Goal: Information Seeking & Learning: Learn about a topic

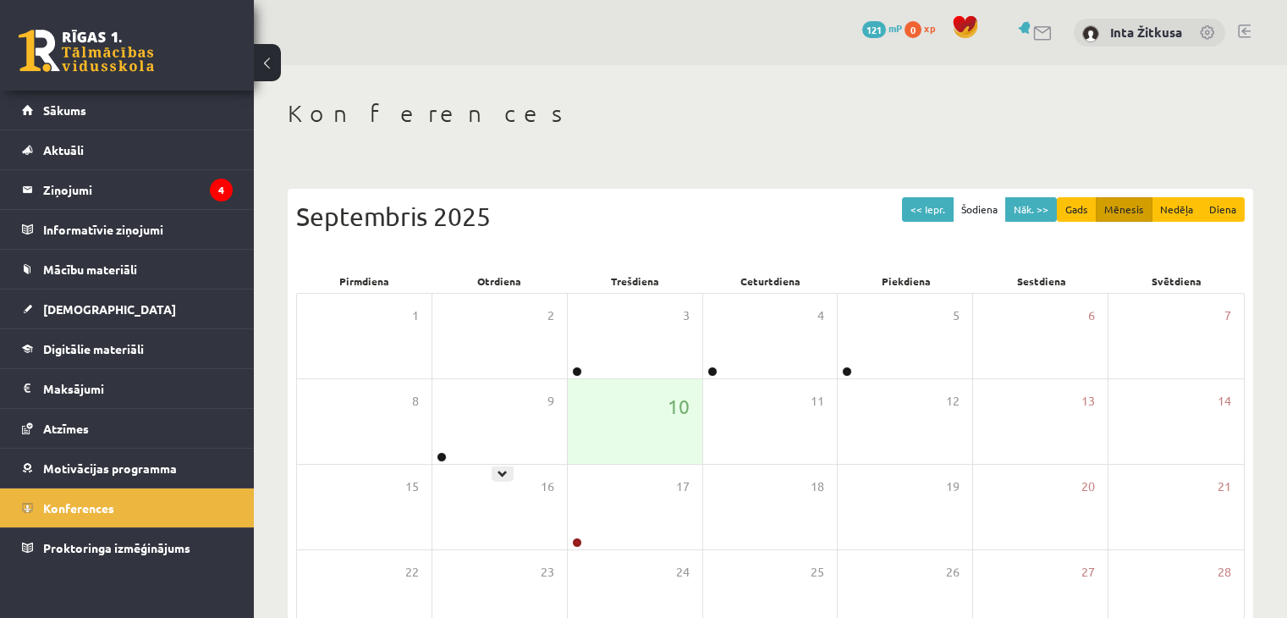
scroll to position [189, 0]
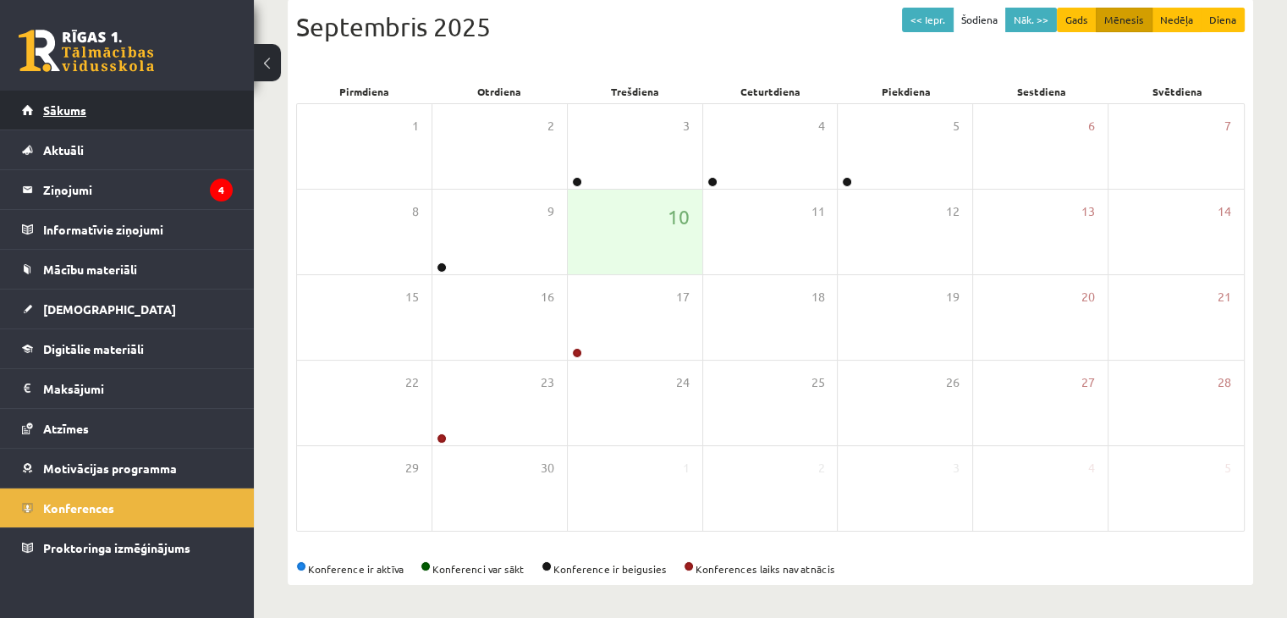
click at [81, 107] on span "Sākums" at bounding box center [64, 109] width 43 height 15
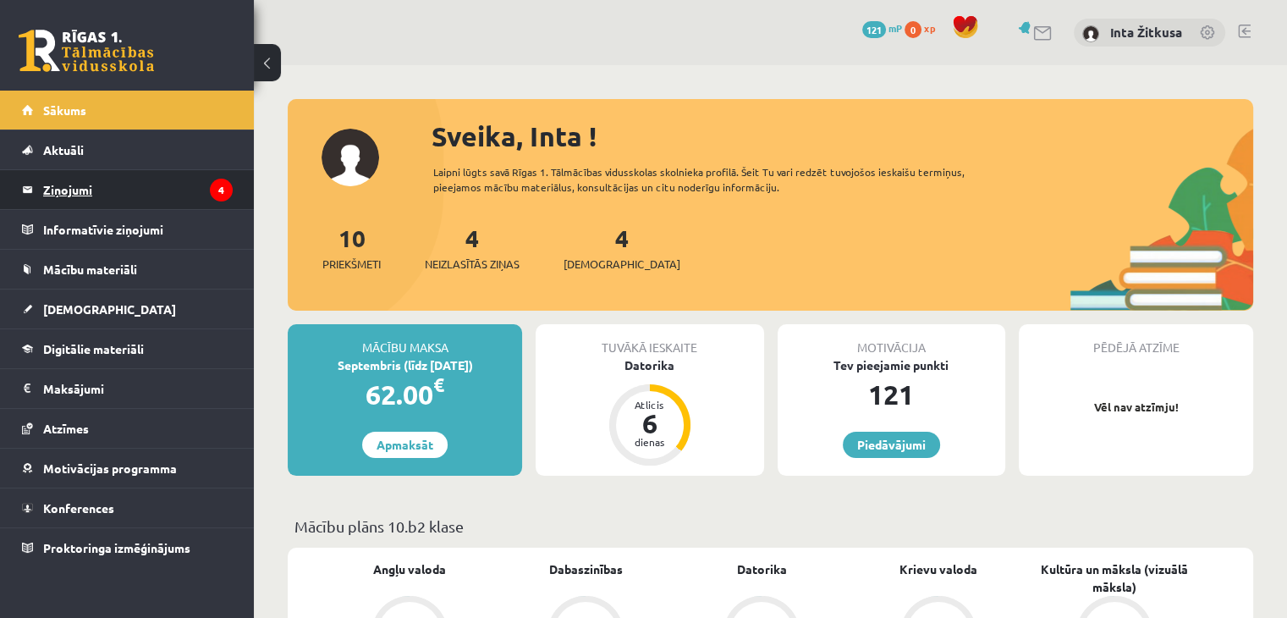
click at [133, 198] on legend "Ziņojumi 4" at bounding box center [137, 189] width 189 height 39
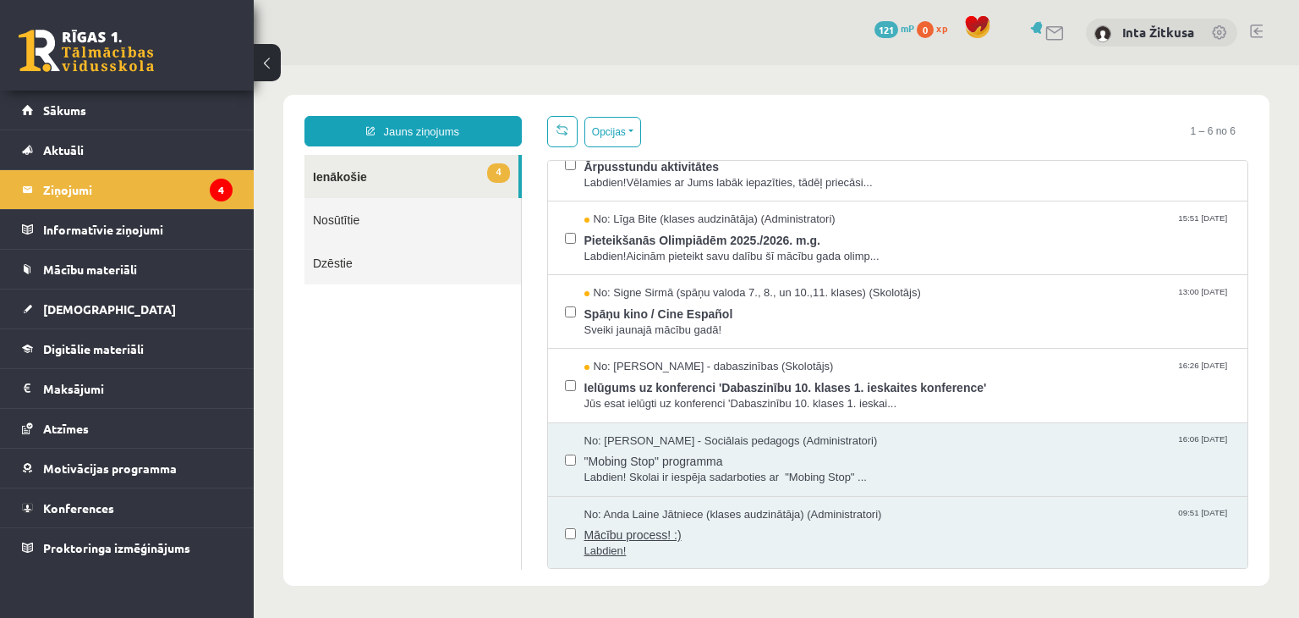
click at [609, 528] on span "Mācību process! :)" at bounding box center [908, 532] width 647 height 21
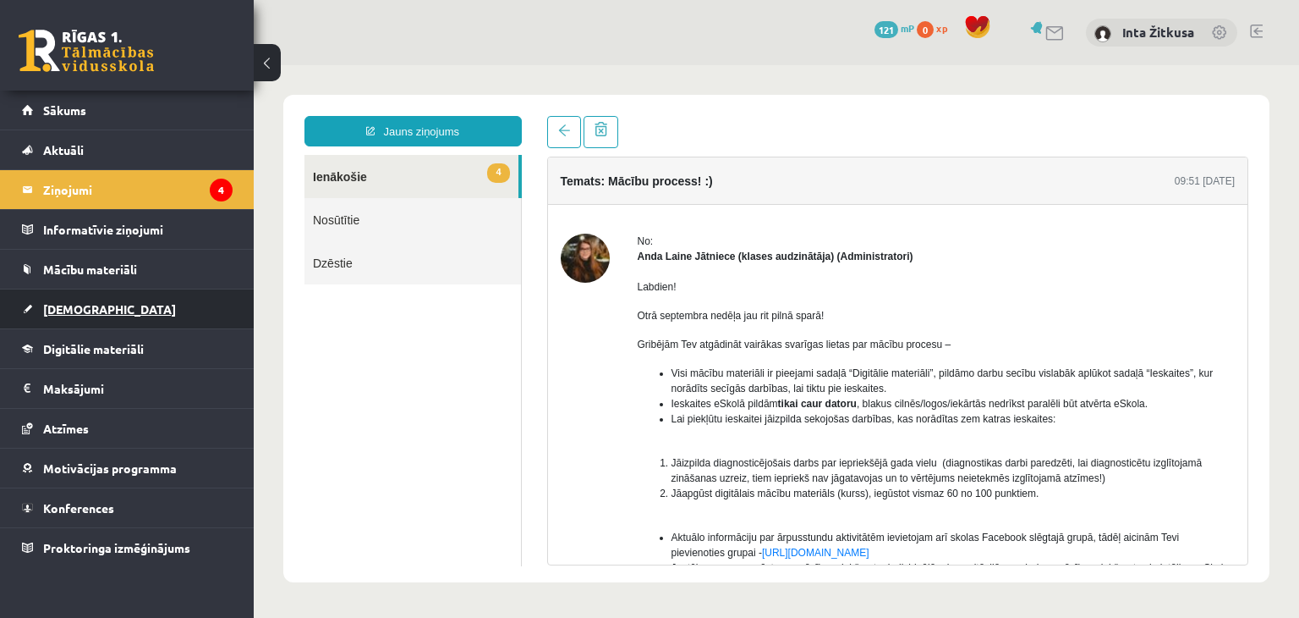
click at [68, 314] on link "[DEMOGRAPHIC_DATA]" at bounding box center [127, 308] width 211 height 39
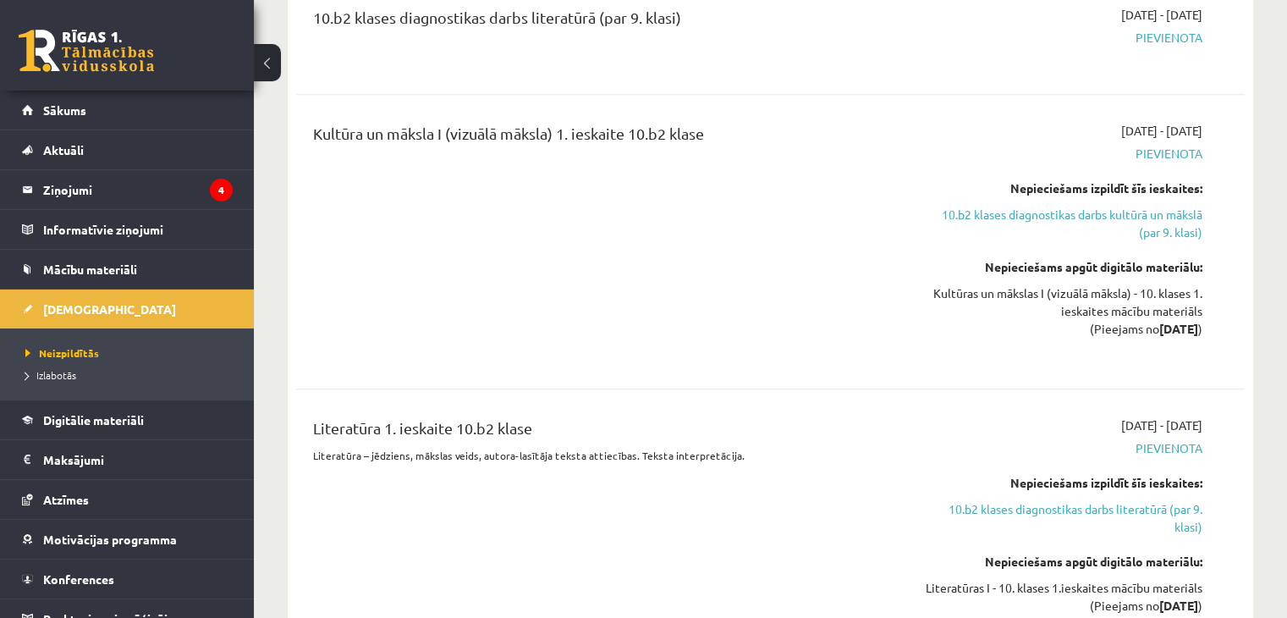
scroll to position [1438, 0]
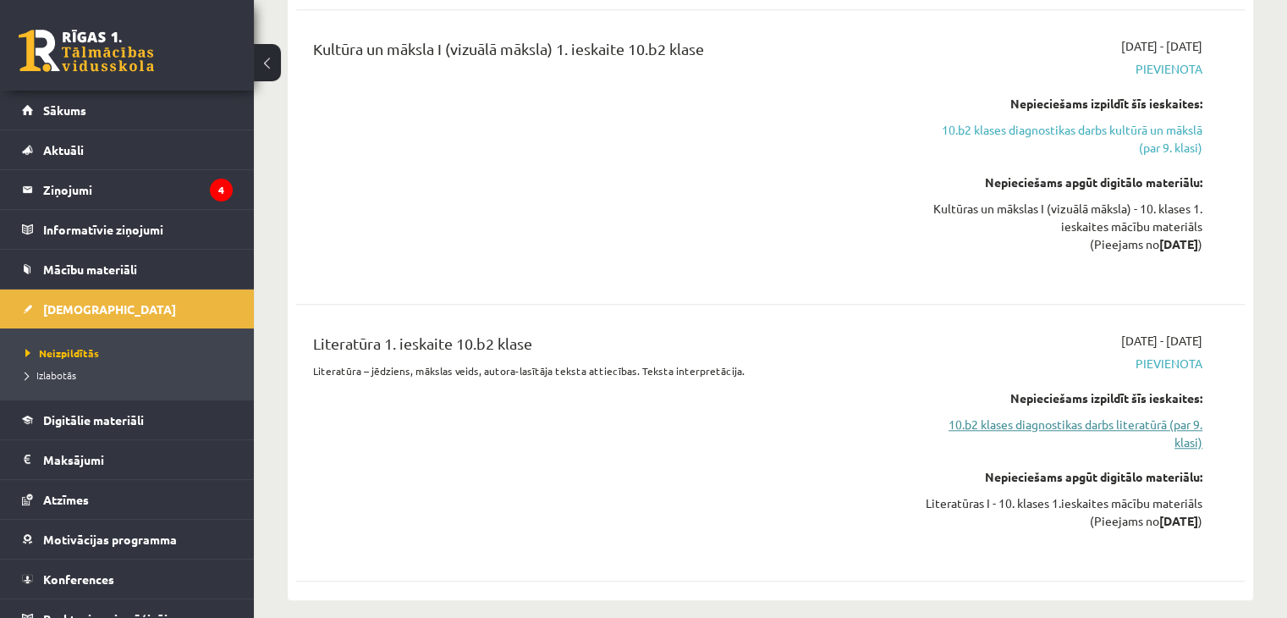
click at [1125, 422] on link "10.b2 klases diagnostikas darbs literatūrā (par 9. klasi)" at bounding box center [1062, 433] width 279 height 36
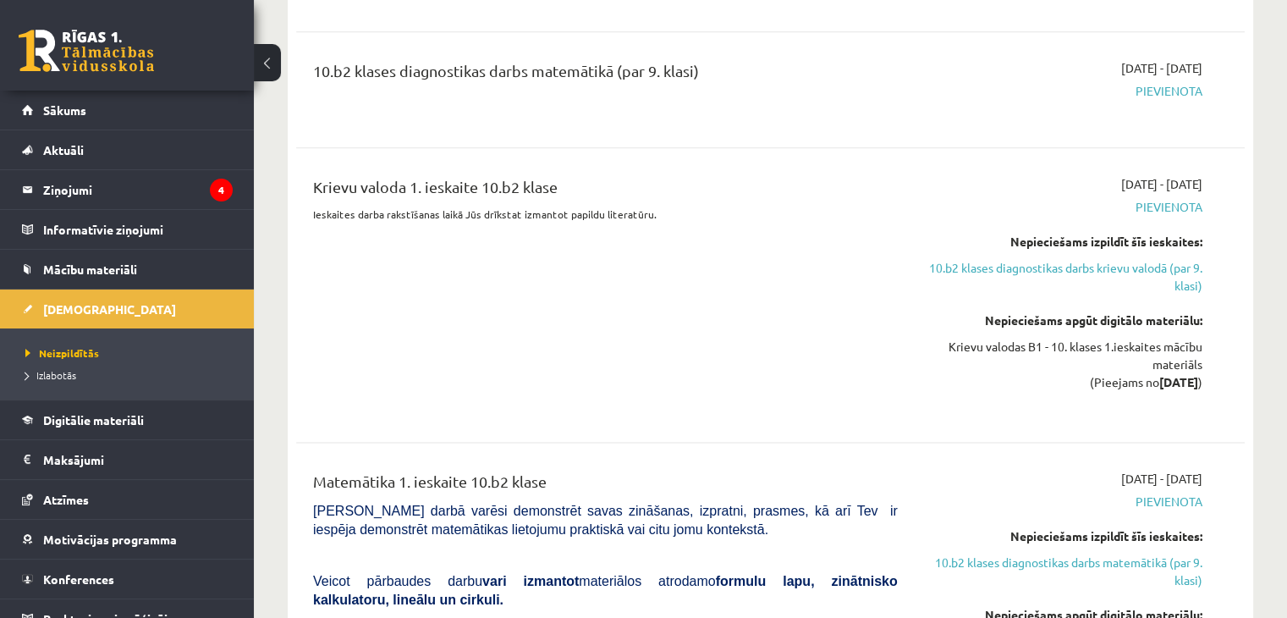
scroll to position [2270, 0]
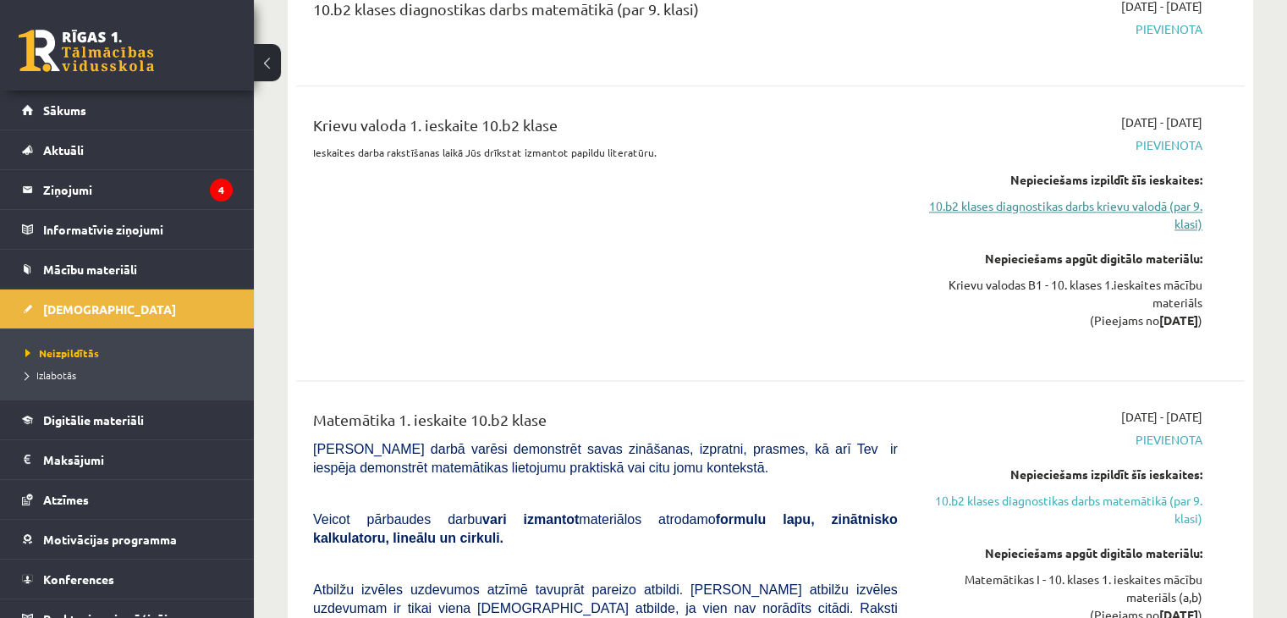
click at [1035, 205] on link "10.b2 klases diagnostikas darbs krievu valodā (par 9. klasi)" at bounding box center [1062, 215] width 279 height 36
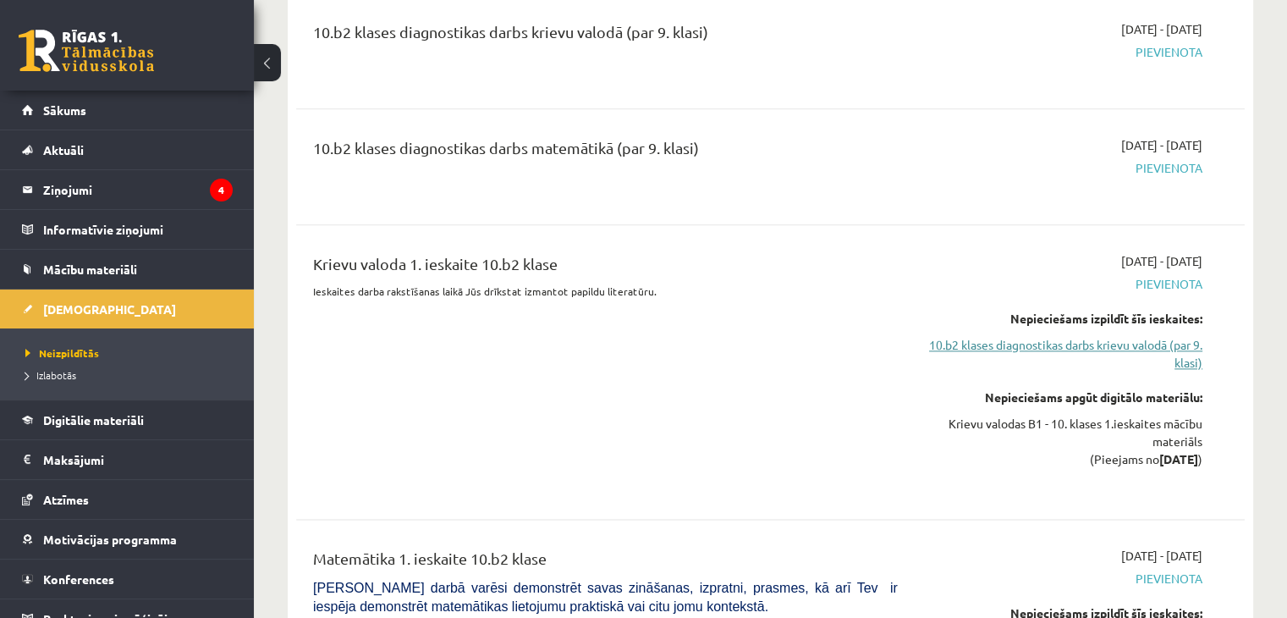
click at [1067, 349] on link "10.b2 klases diagnostikas darbs krievu valodā (par 9. klasi)" at bounding box center [1062, 354] width 279 height 36
click at [1067, 343] on link "10.b2 klases diagnostikas darbs krievu valodā (par 9. klasi)" at bounding box center [1062, 354] width 279 height 36
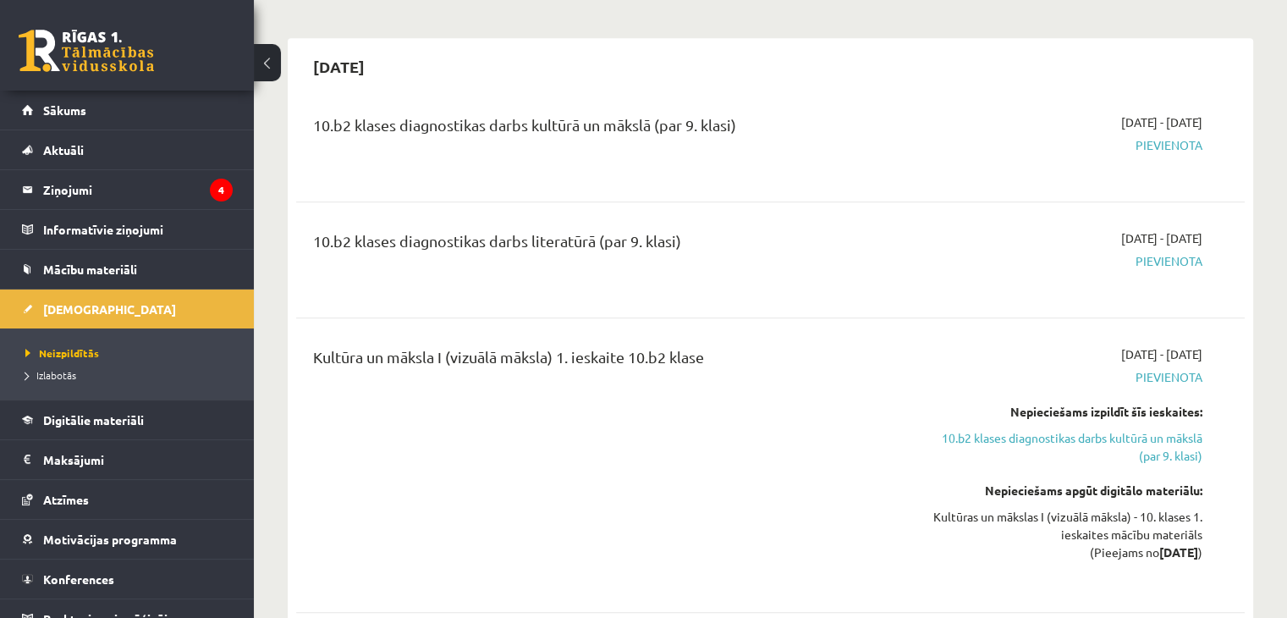
scroll to position [1117, 0]
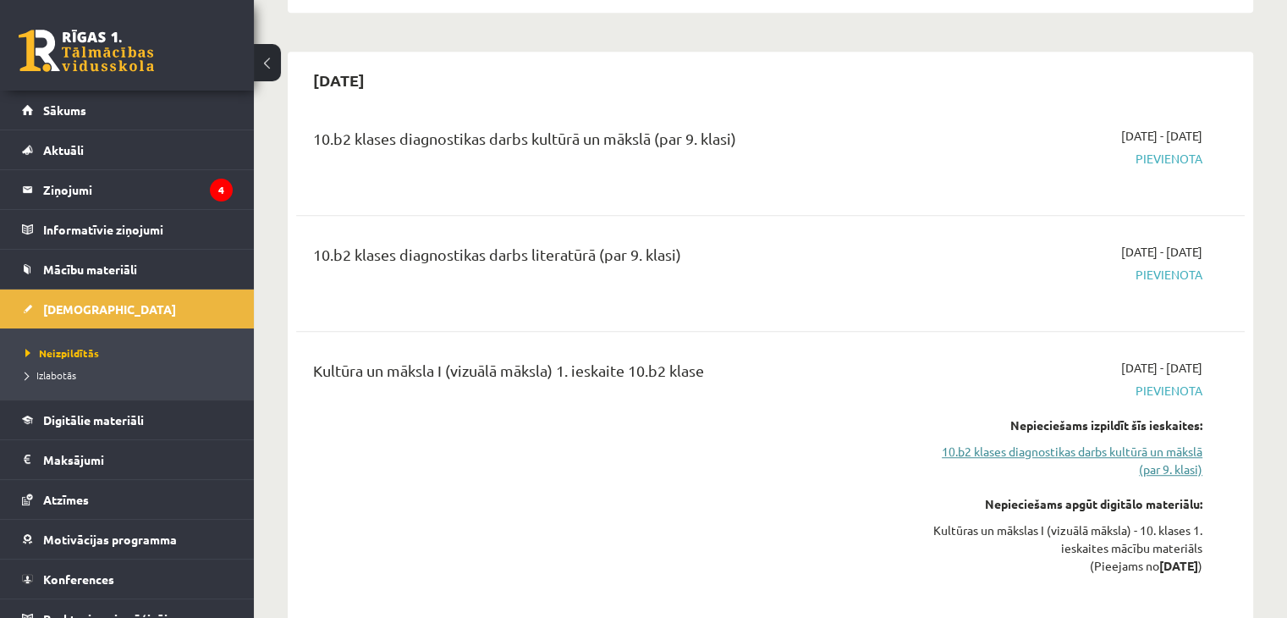
click at [1064, 453] on link "10.b2 klases diagnostikas darbs kultūrā un mākslā (par 9. klasi)" at bounding box center [1062, 460] width 279 height 36
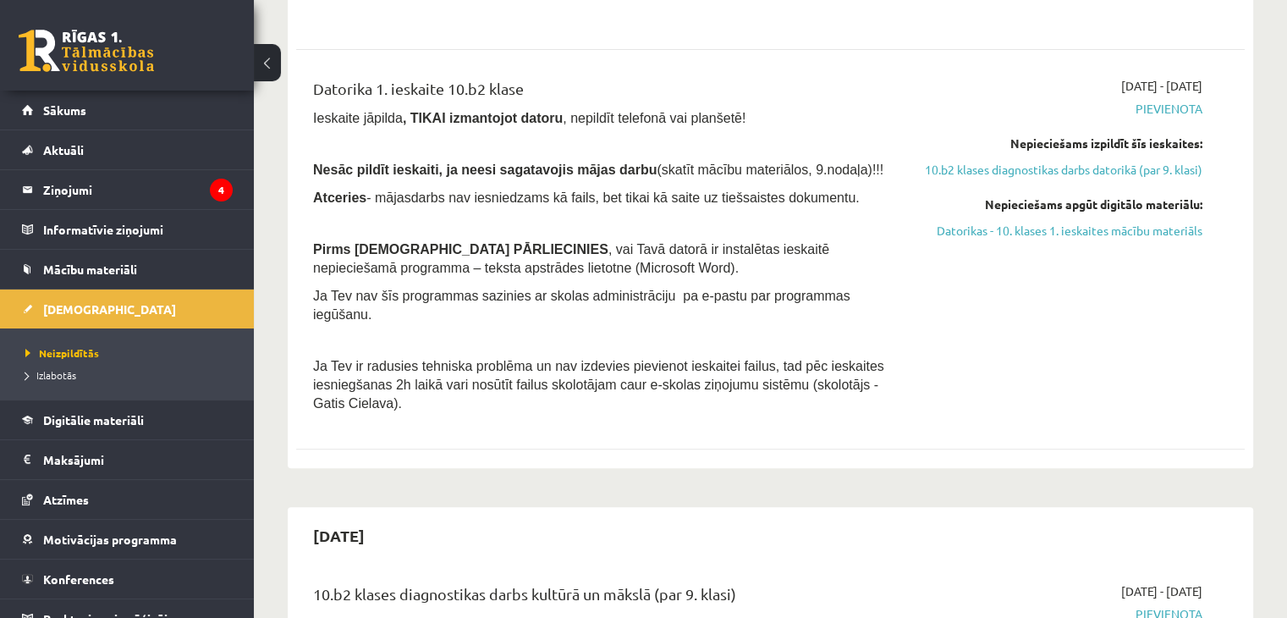
scroll to position [633, 0]
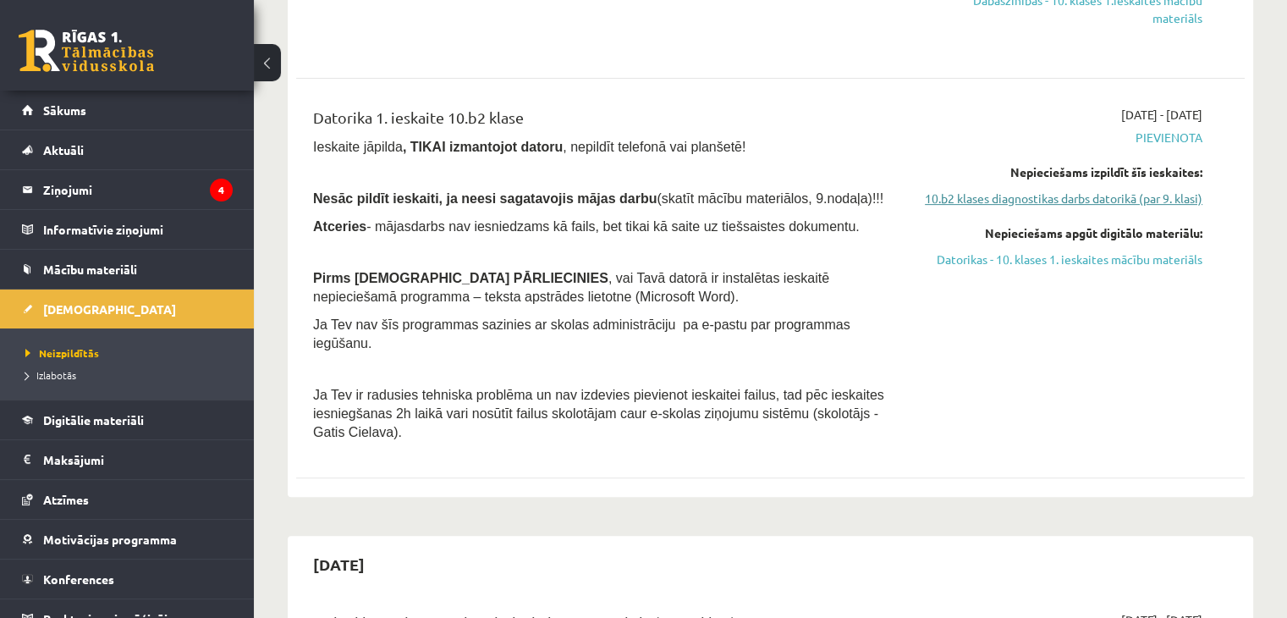
click at [1090, 207] on link "10.b2 klases diagnostikas darbs datorikā (par 9. klasi)" at bounding box center [1062, 198] width 279 height 18
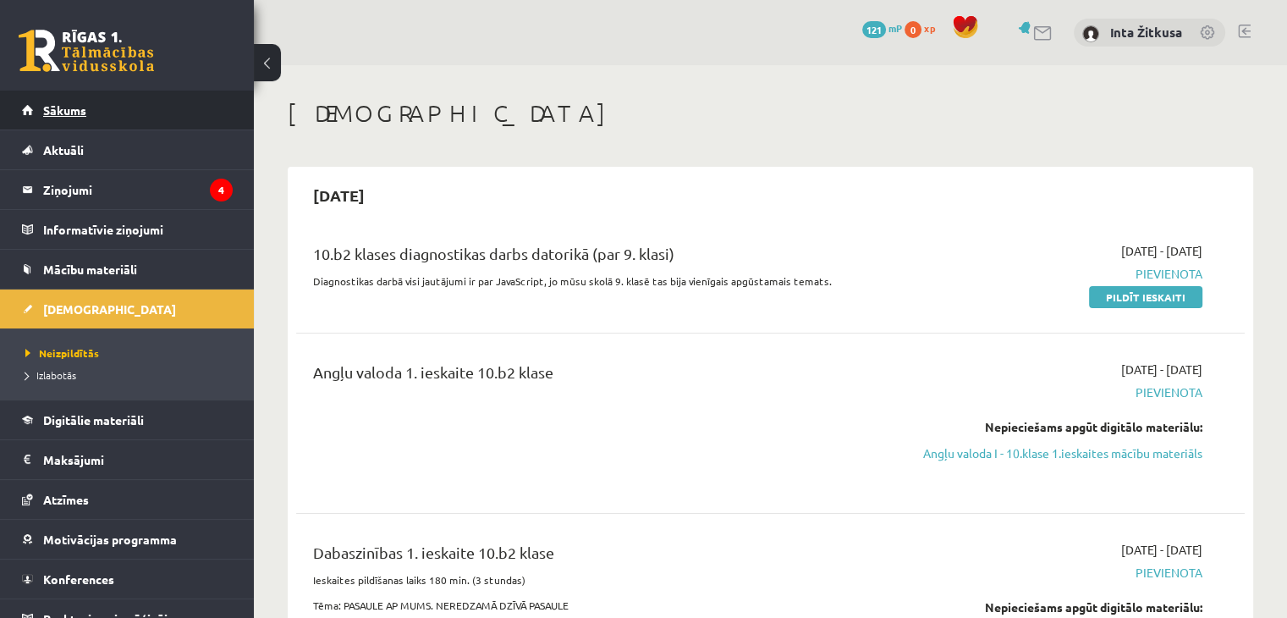
click at [108, 118] on link "Sākums" at bounding box center [127, 110] width 211 height 39
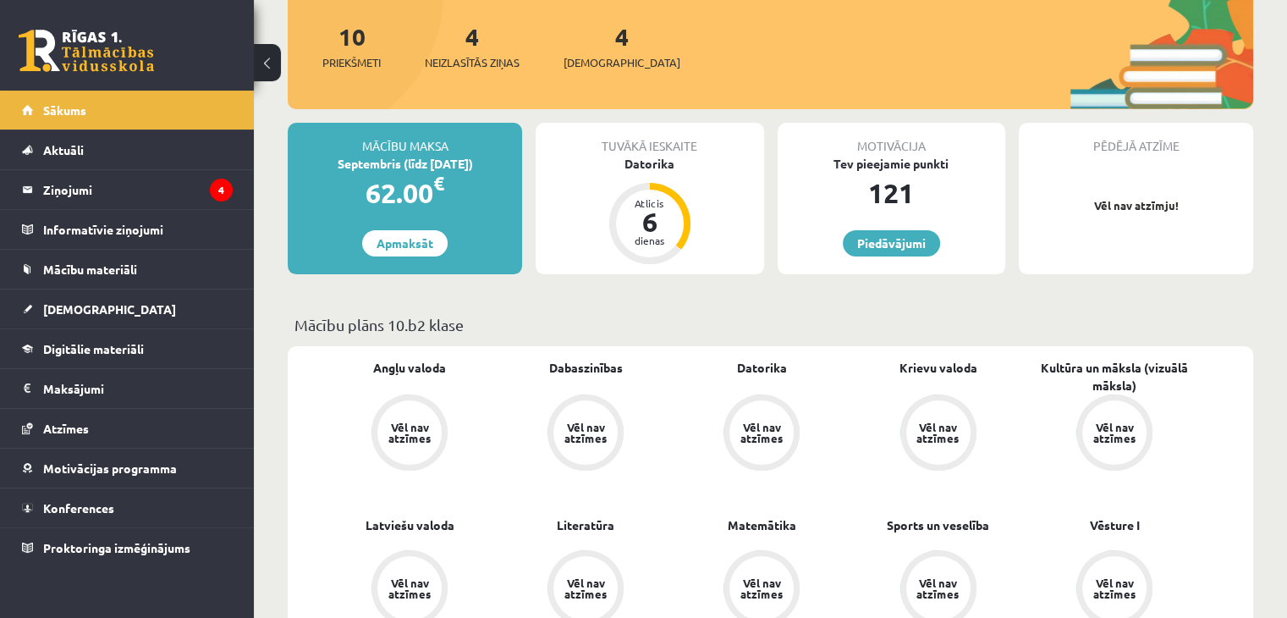
scroll to position [254, 0]
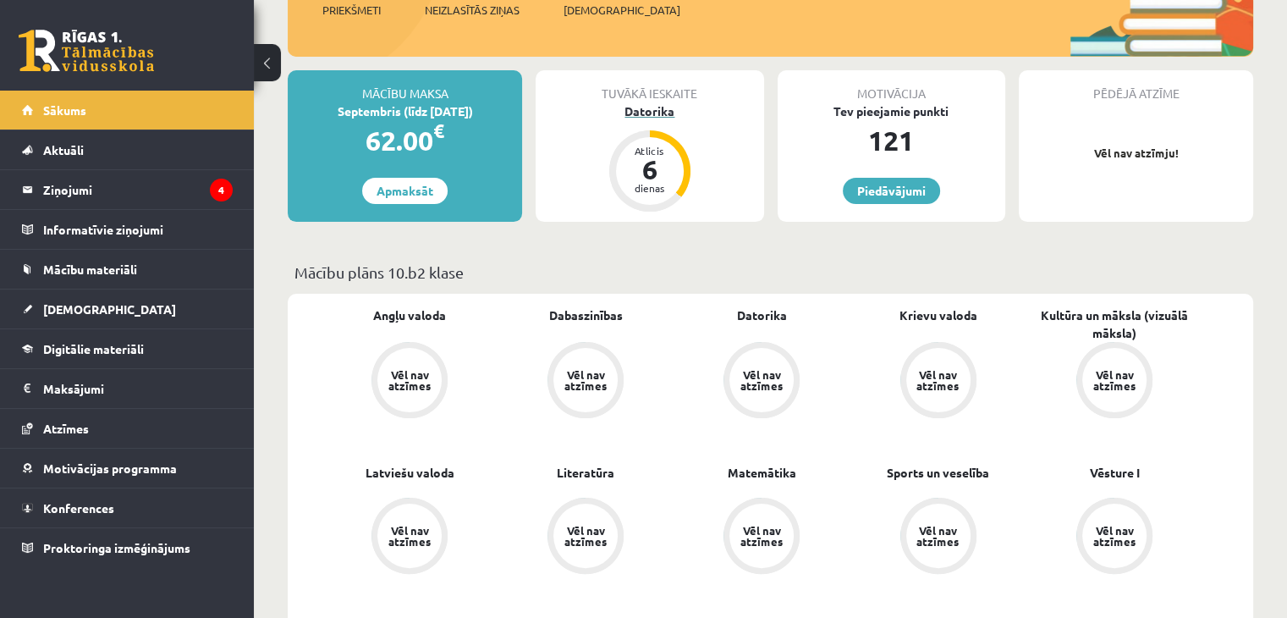
click at [658, 110] on div "Datorika" at bounding box center [649, 111] width 228 height 18
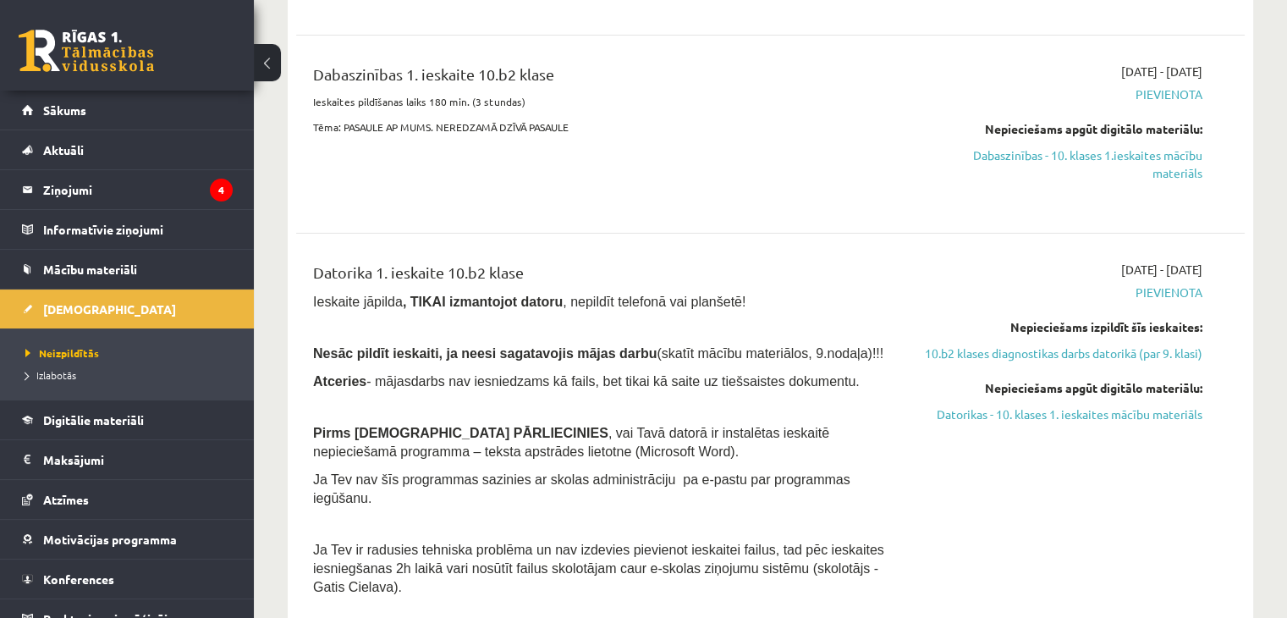
scroll to position [508, 0]
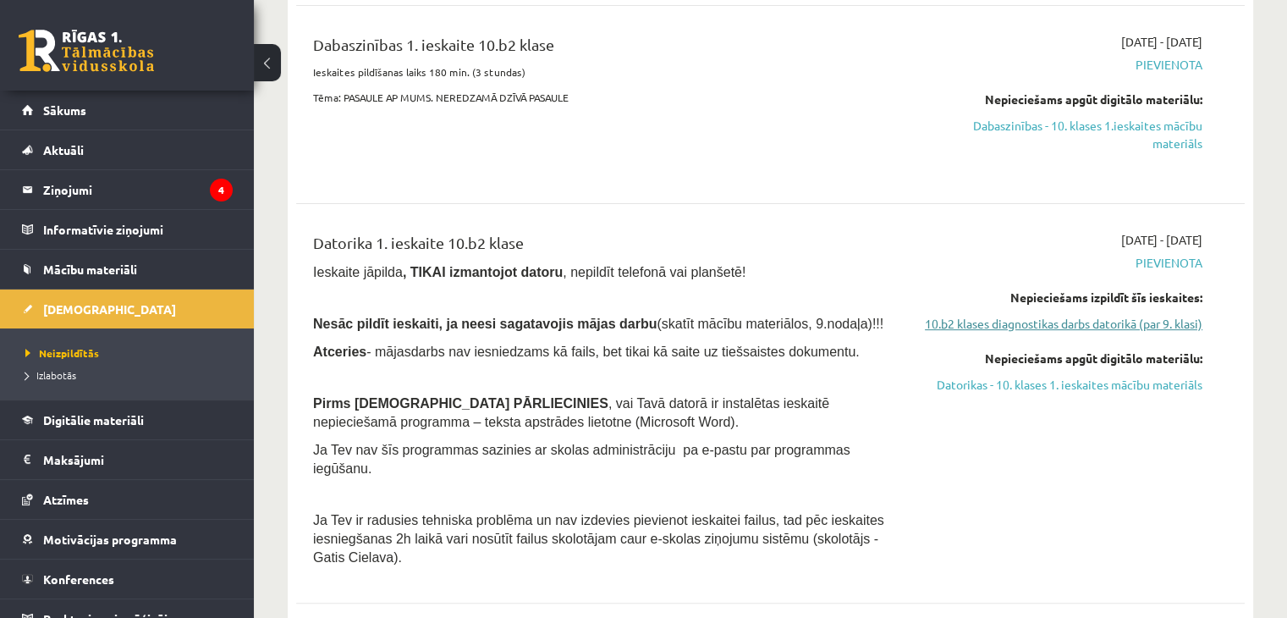
click at [1085, 332] on link "10.b2 klases diagnostikas darbs datorikā (par 9. klasi)" at bounding box center [1062, 324] width 279 height 18
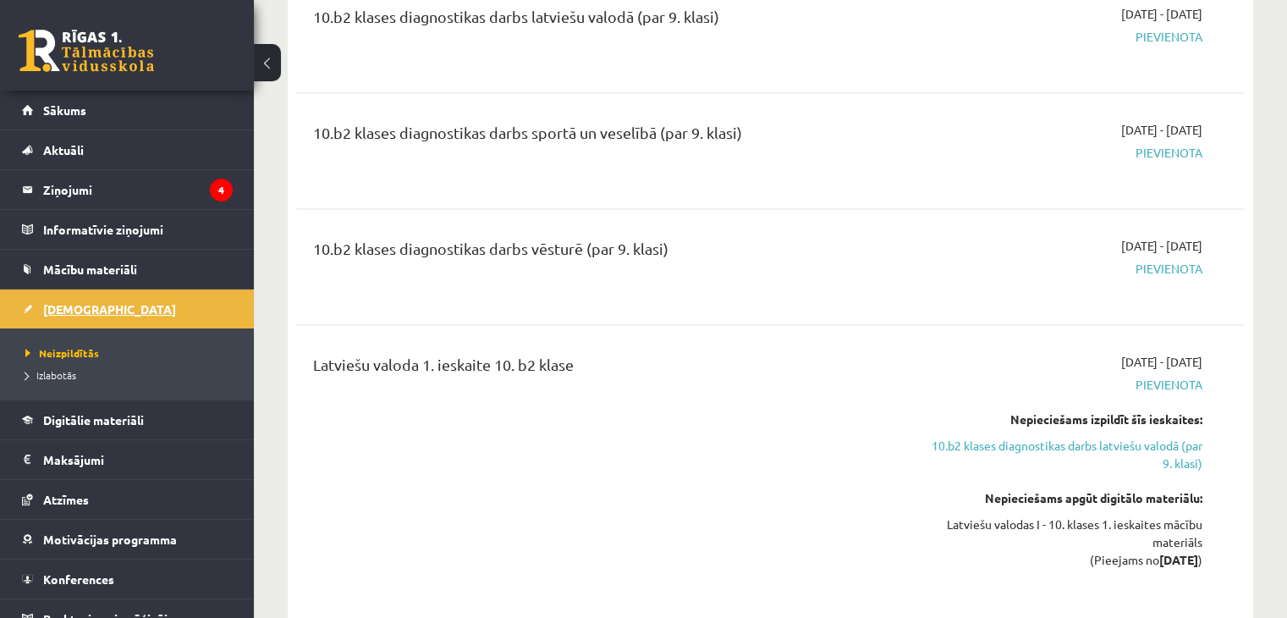
scroll to position [3439, 0]
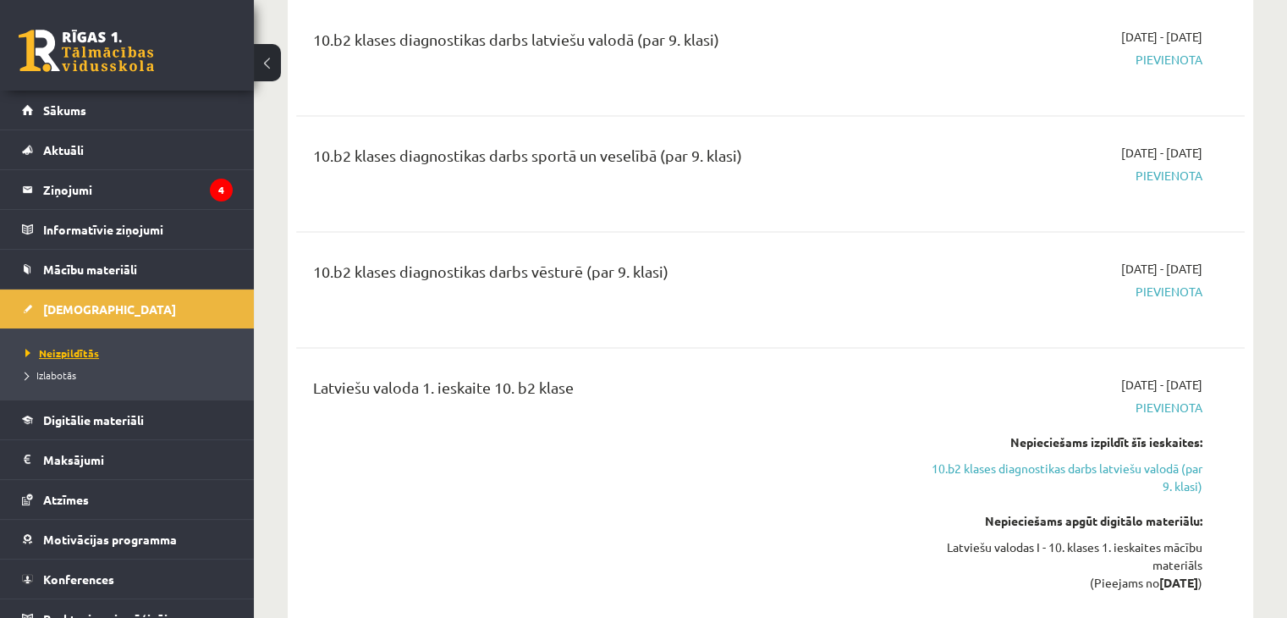
click at [69, 349] on span "Neizpildītās" at bounding box center [62, 353] width 74 height 14
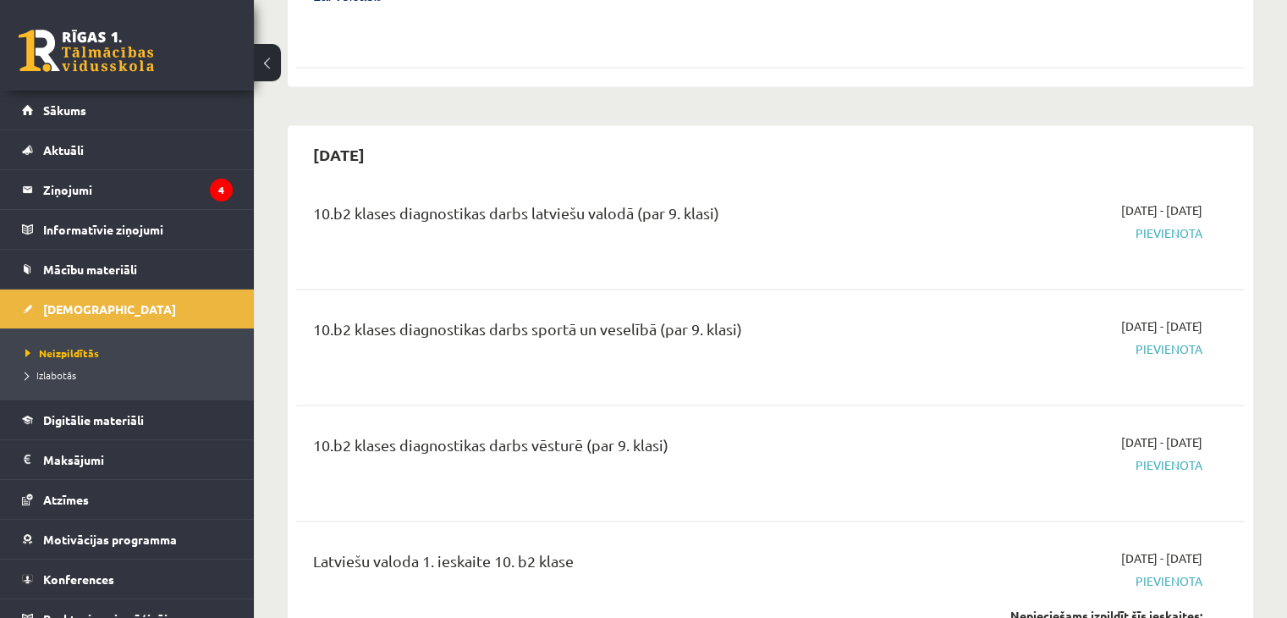
scroll to position [3185, 0]
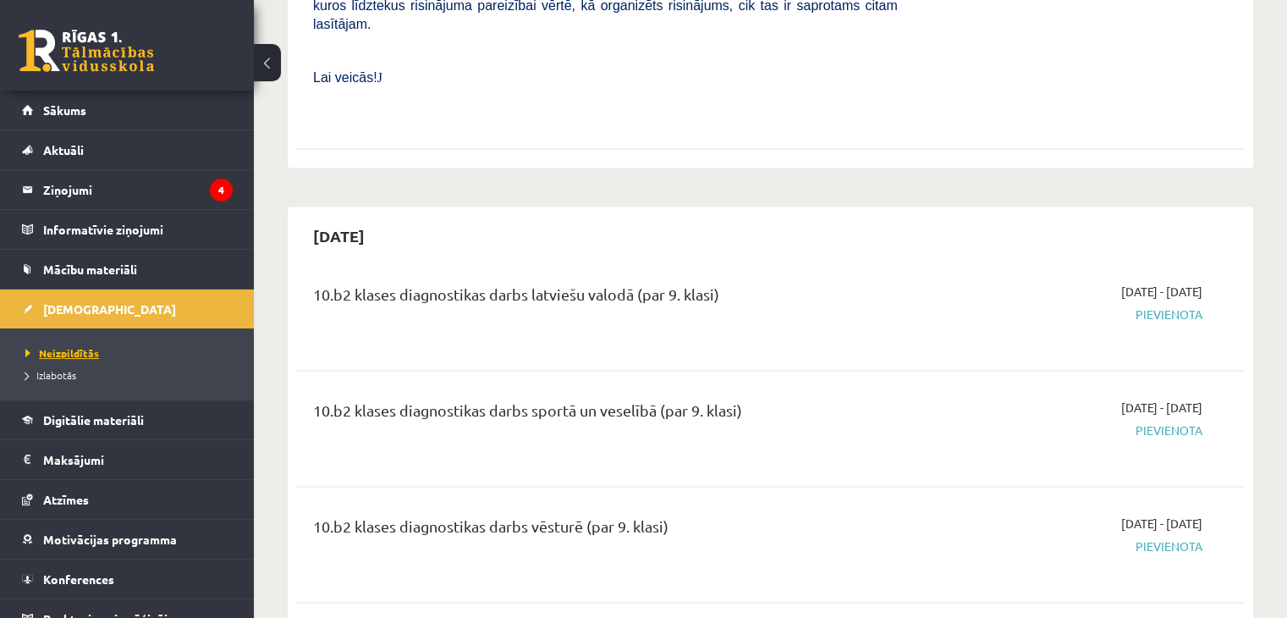
click at [70, 347] on span "Neizpildītās" at bounding box center [62, 353] width 74 height 14
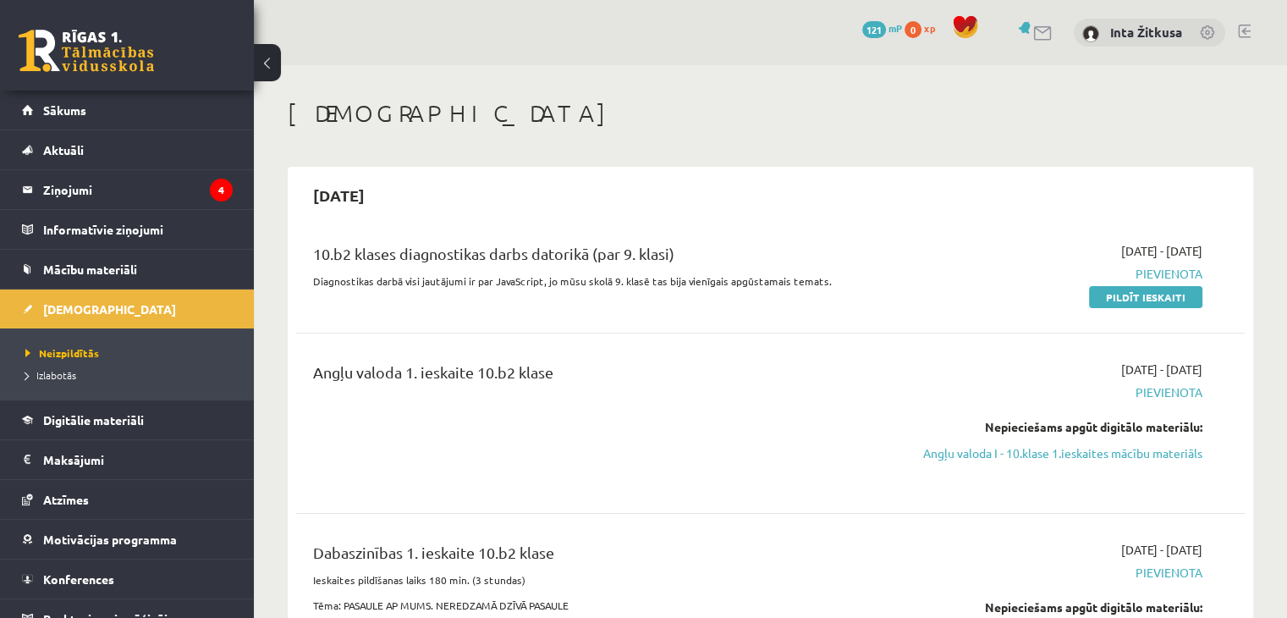
scroll to position [19, 0]
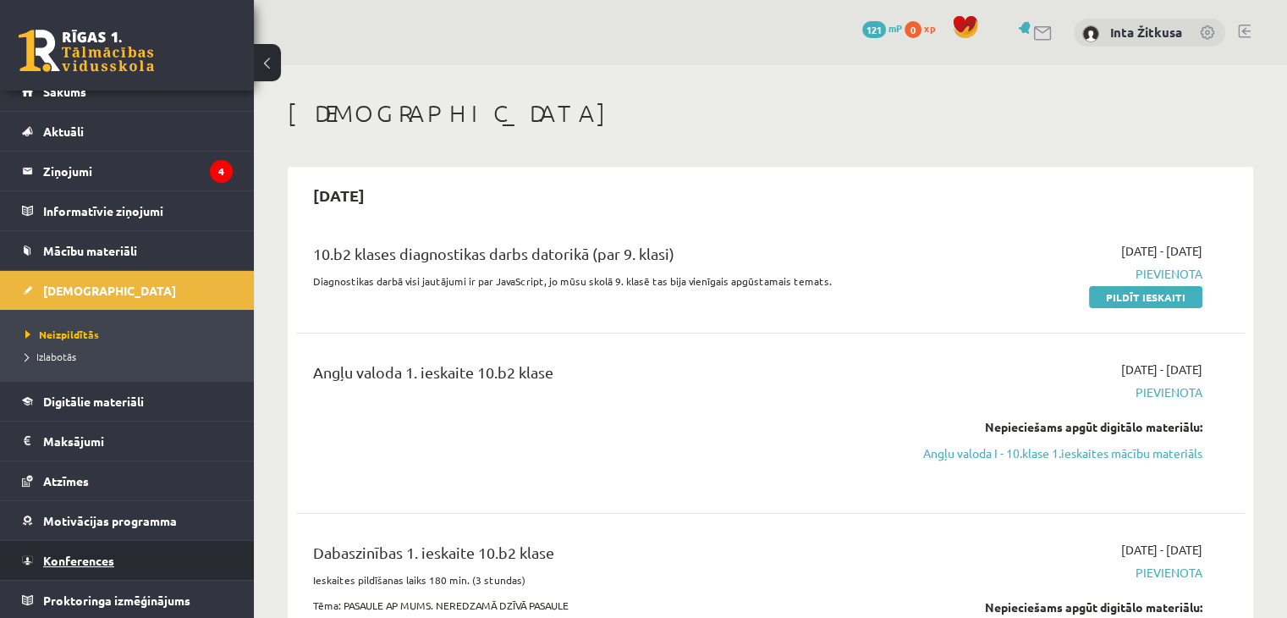
click at [109, 563] on span "Konferences" at bounding box center [78, 559] width 71 height 15
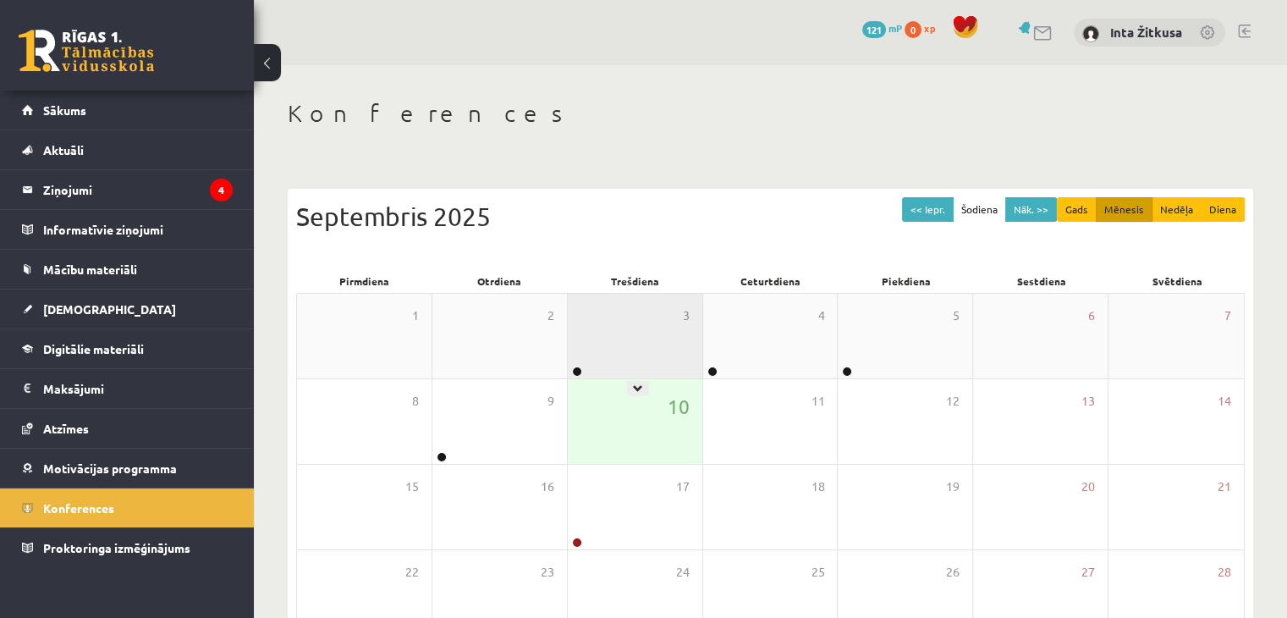
click at [650, 334] on div "3" at bounding box center [635, 336] width 134 height 85
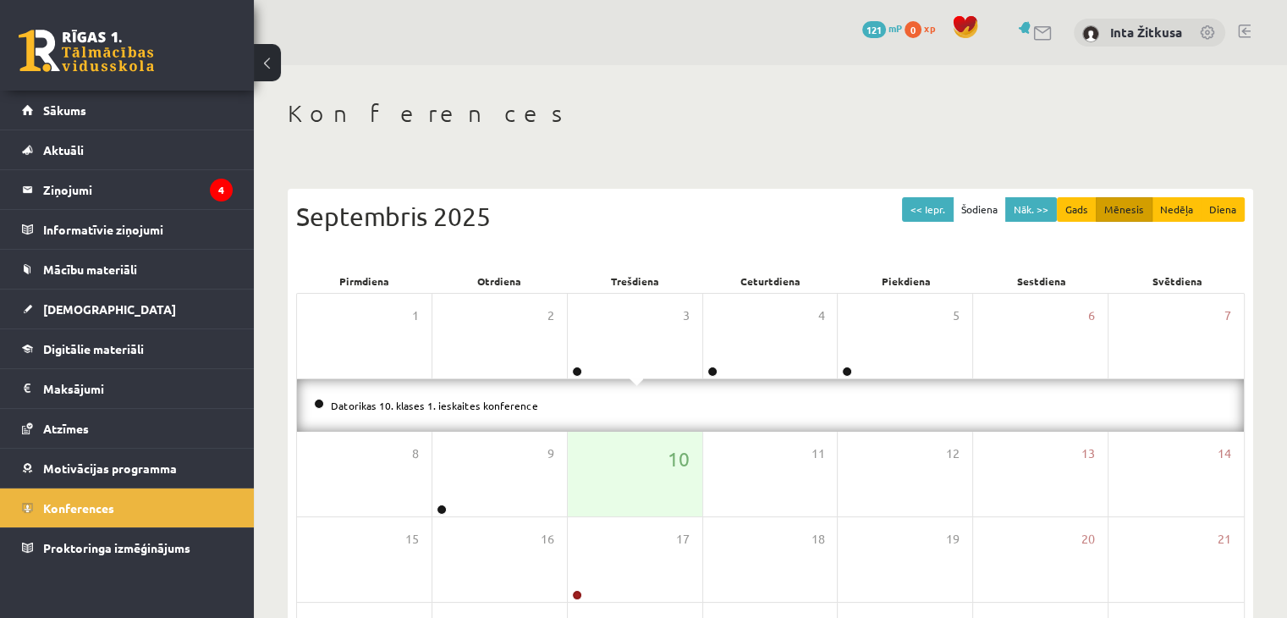
click at [528, 403] on link "Datorikas 10. klases 1. ieskaites konference" at bounding box center [434, 405] width 207 height 14
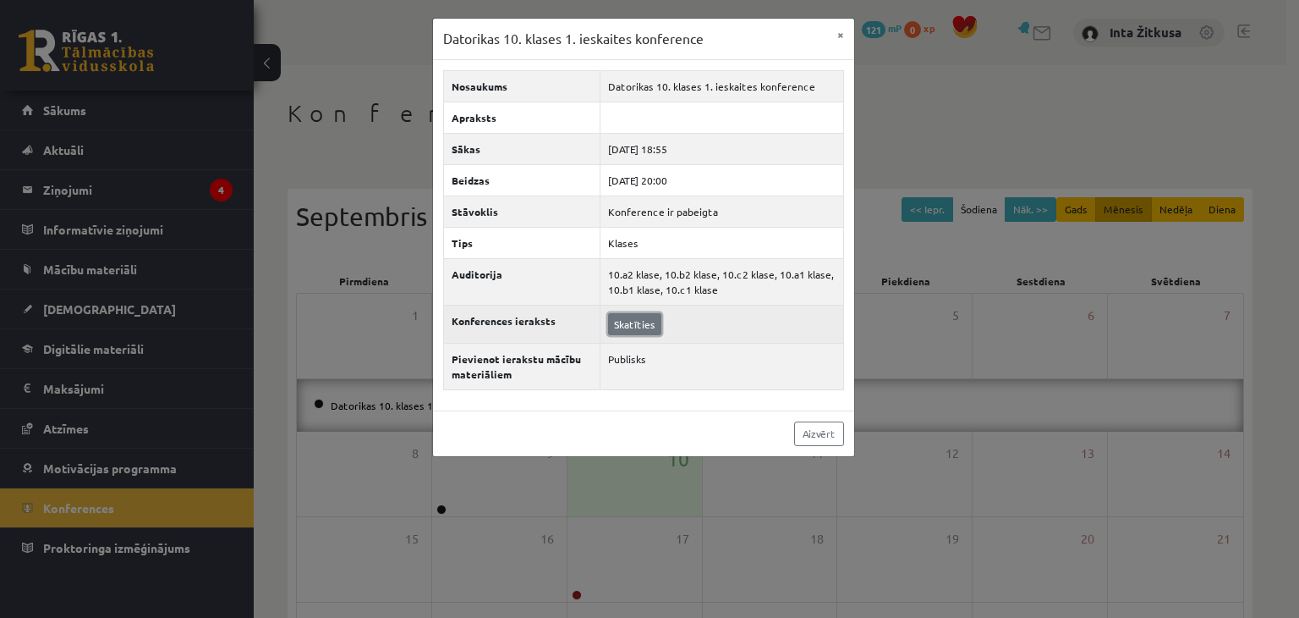
click at [629, 329] on link "Skatīties" at bounding box center [634, 324] width 53 height 22
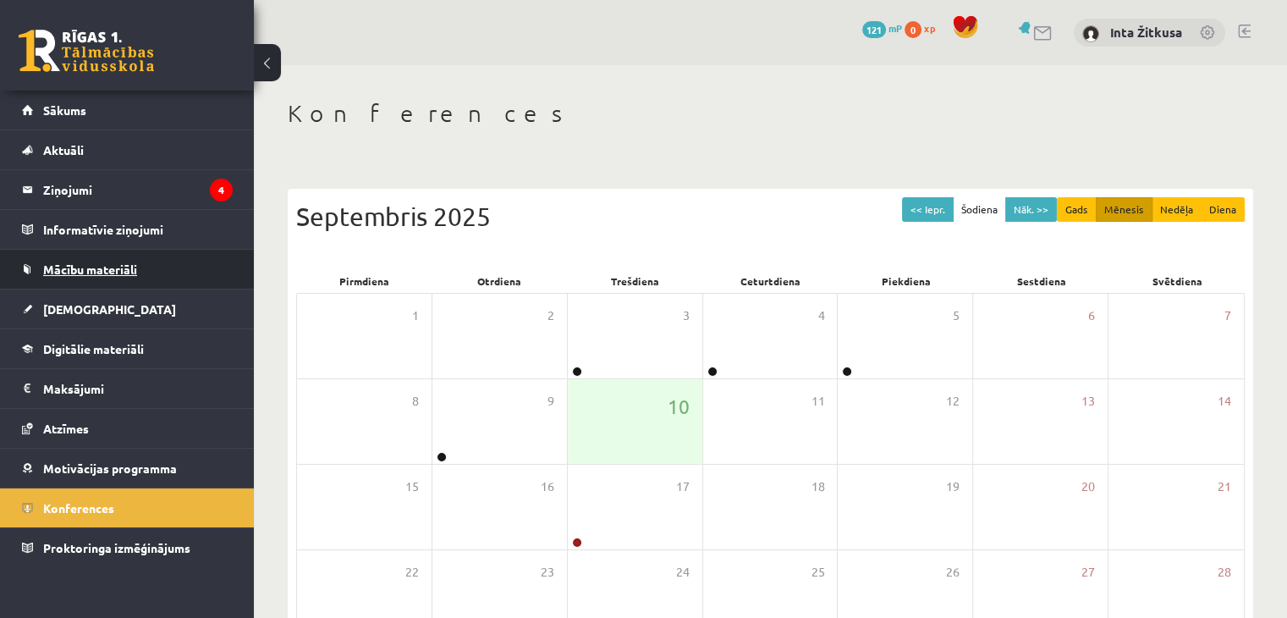
click at [91, 264] on span "Mācību materiāli" at bounding box center [90, 268] width 94 height 15
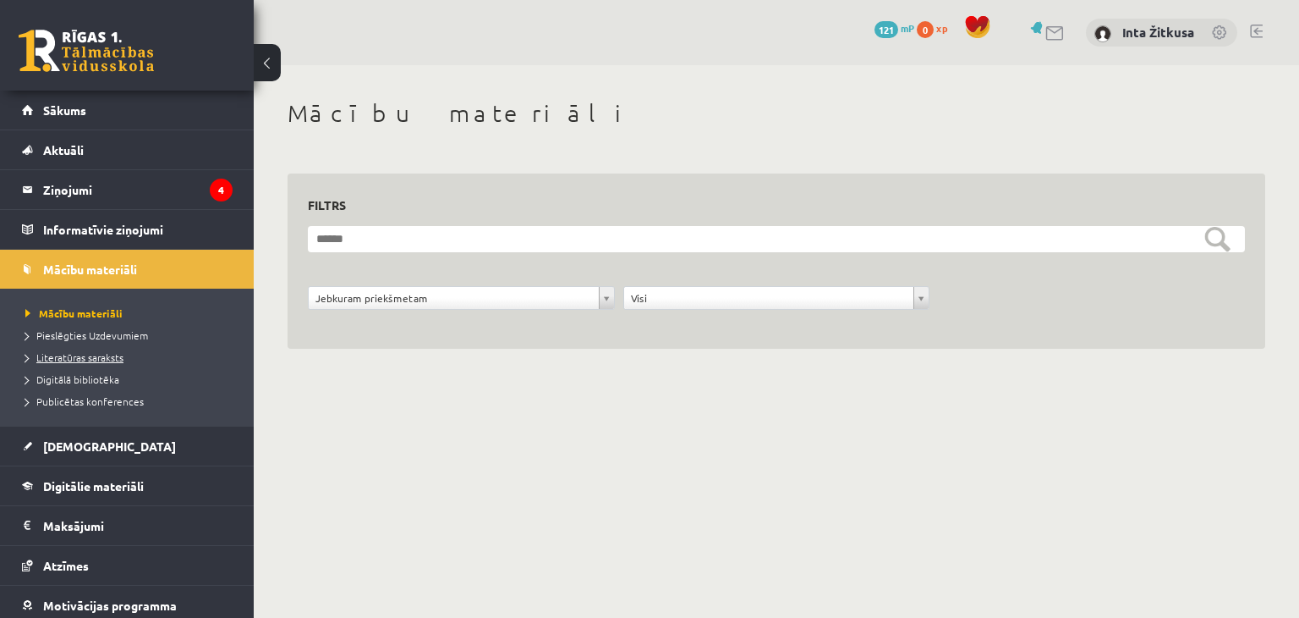
click at [85, 357] on span "Literatūras saraksts" at bounding box center [74, 357] width 98 height 14
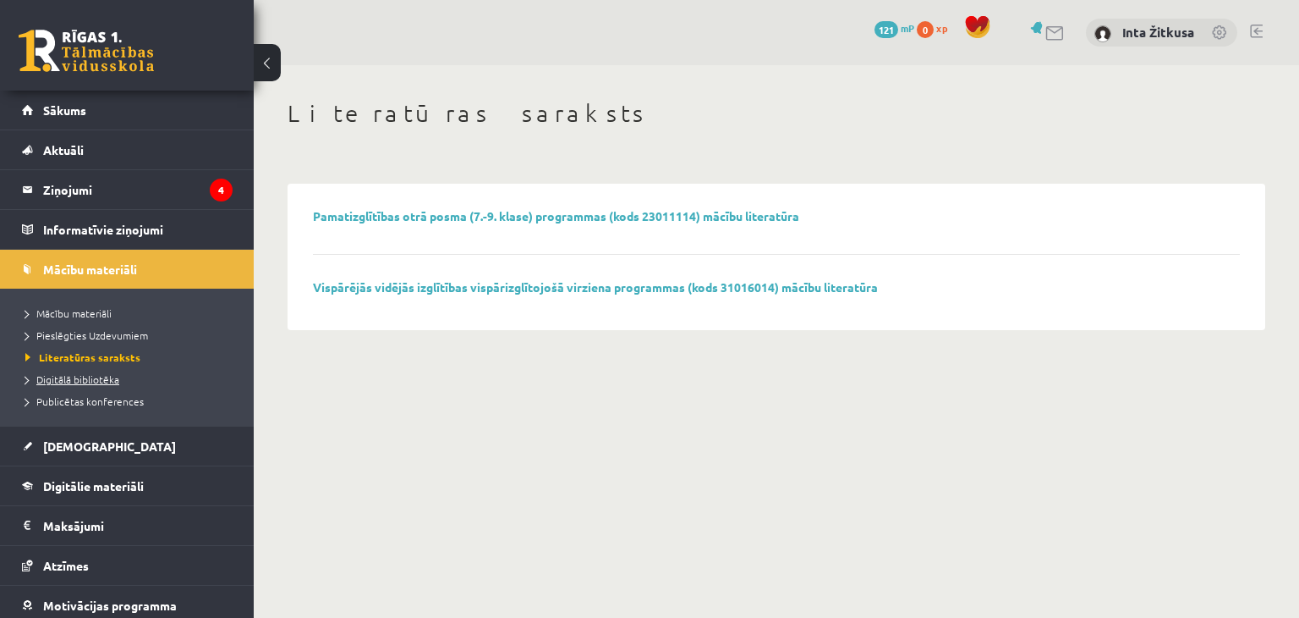
click at [81, 376] on span "Digitālā bibliotēka" at bounding box center [72, 379] width 94 height 14
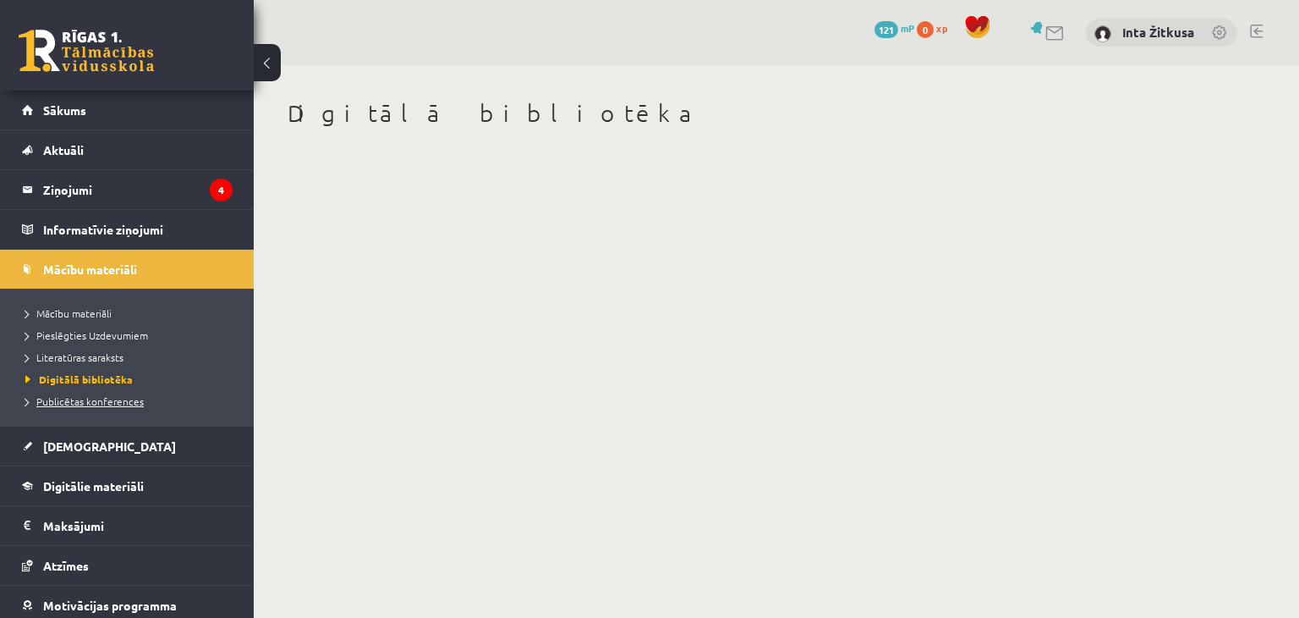
click at [90, 398] on span "Publicētas konferences" at bounding box center [84, 401] width 118 height 14
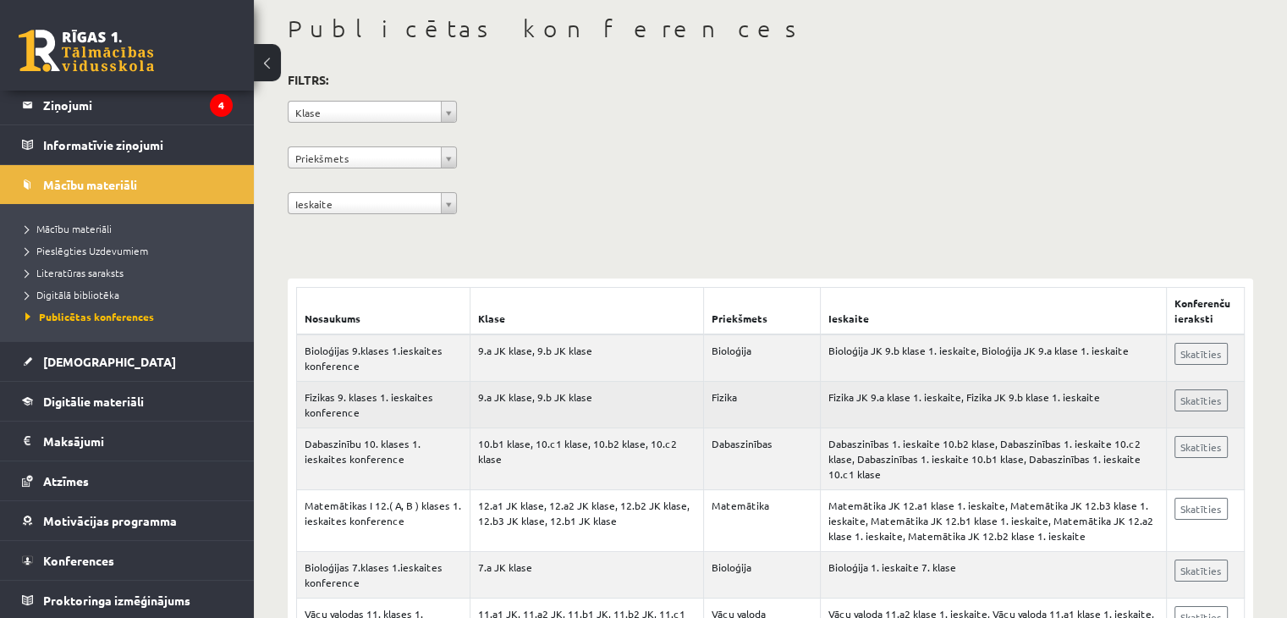
scroll to position [169, 0]
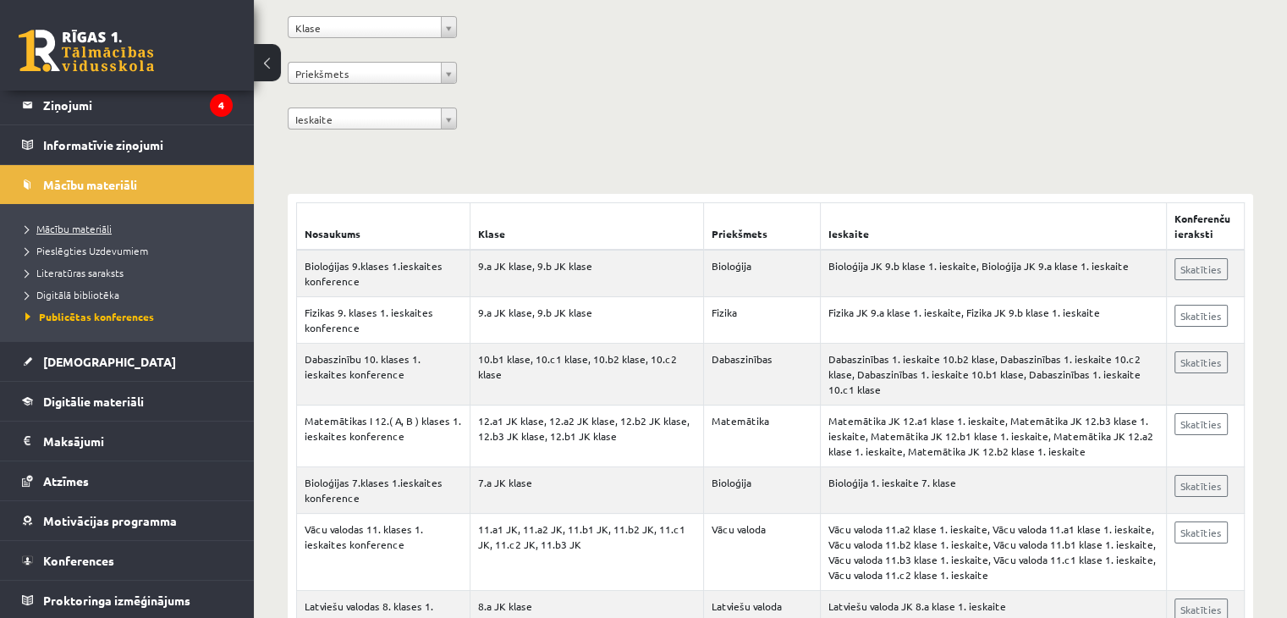
click at [102, 228] on span "Mācību materiāli" at bounding box center [68, 229] width 86 height 14
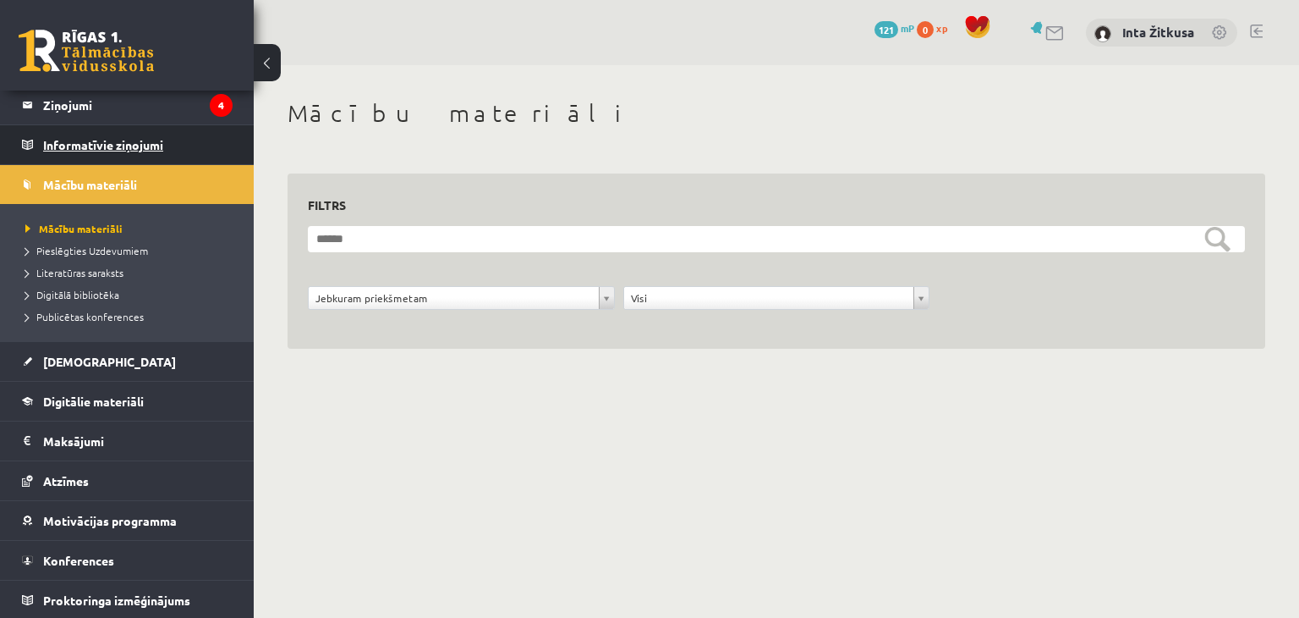
click at [81, 146] on legend "Informatīvie ziņojumi 0" at bounding box center [137, 144] width 189 height 39
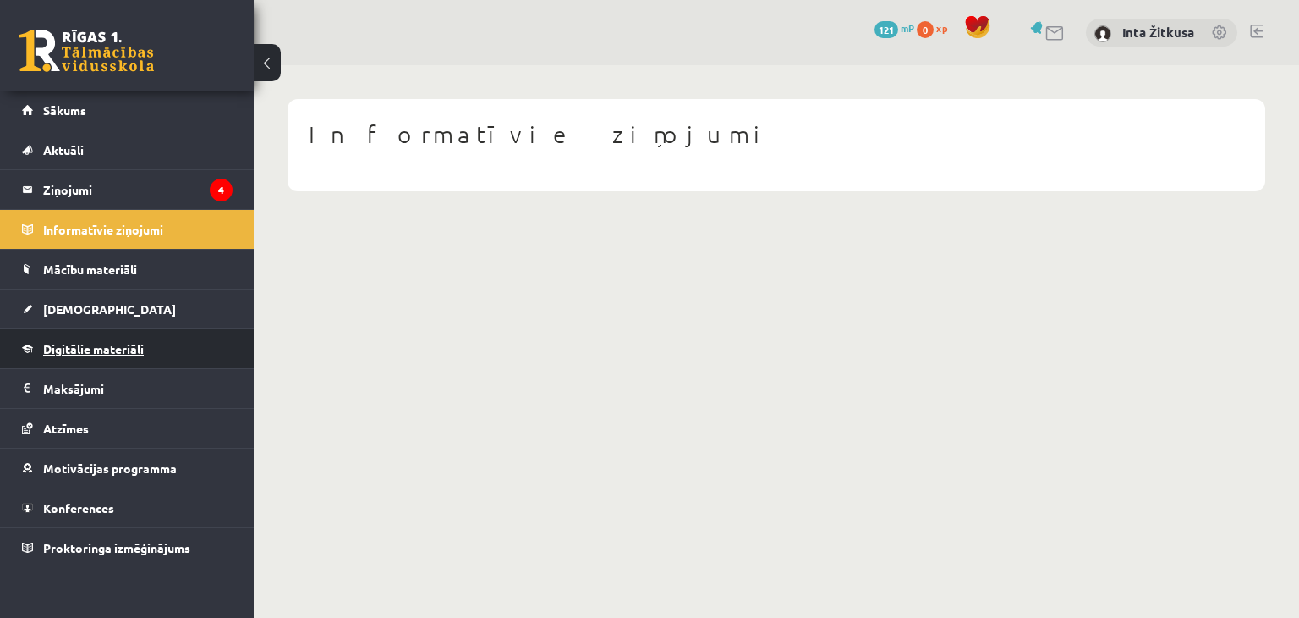
click at [102, 344] on span "Digitālie materiāli" at bounding box center [93, 348] width 101 height 15
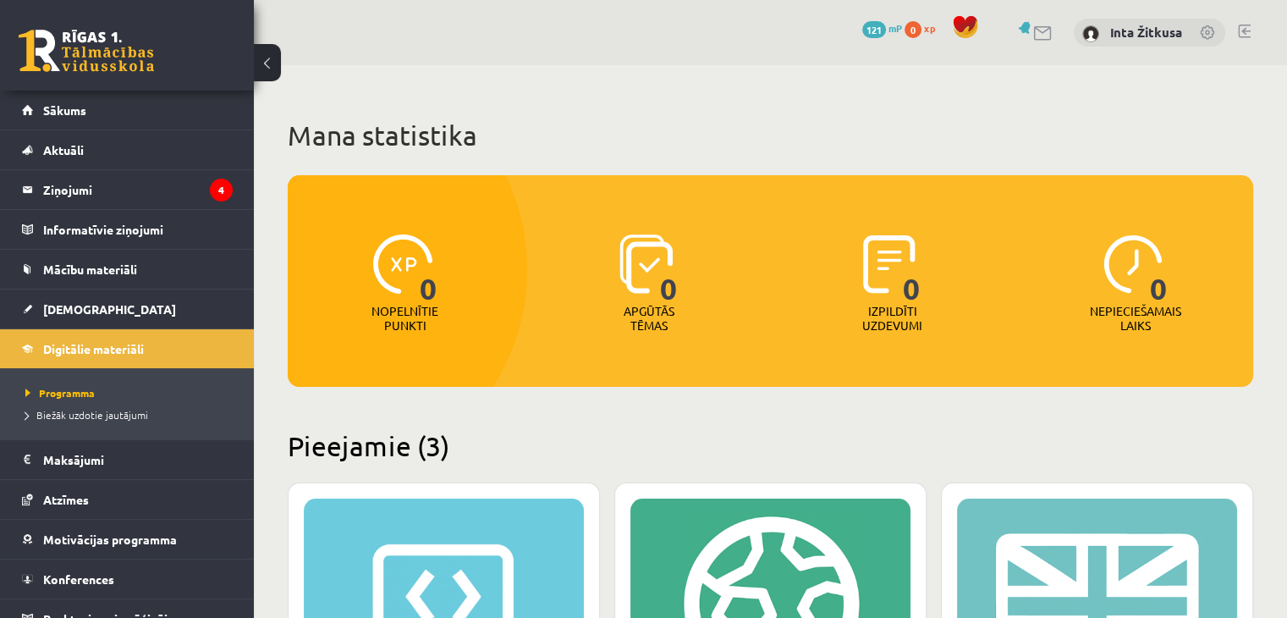
click at [1242, 34] on link at bounding box center [1244, 32] width 13 height 14
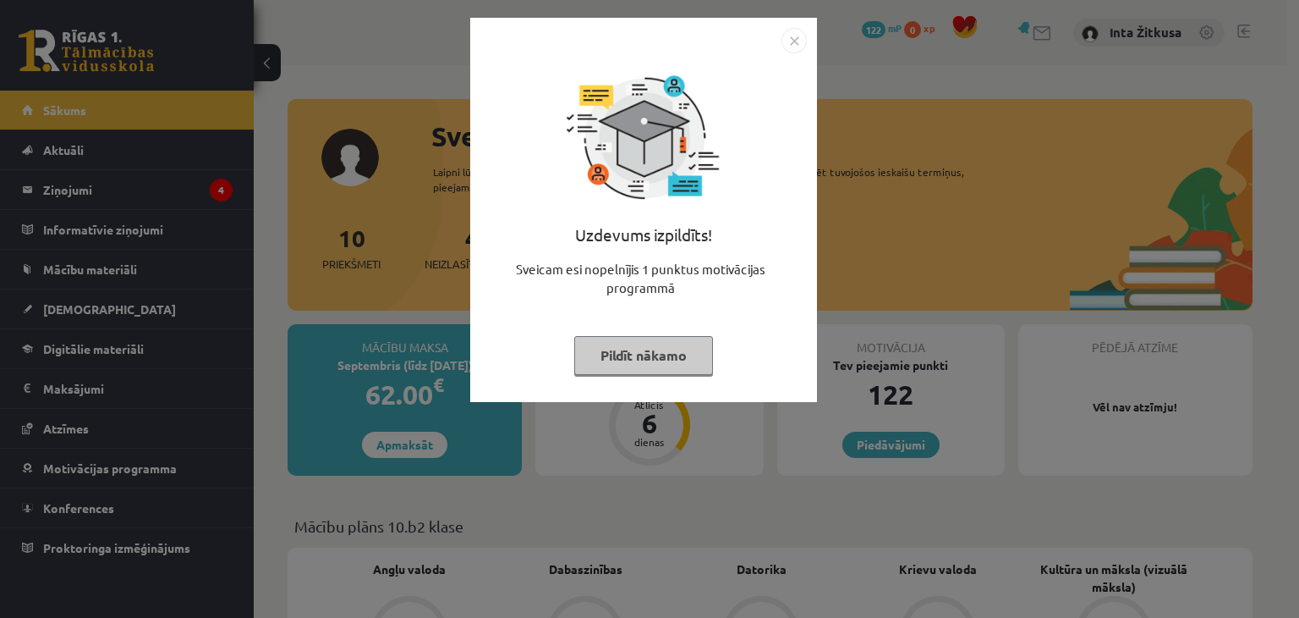
click at [667, 371] on button "Pildīt nākamo" at bounding box center [643, 355] width 139 height 39
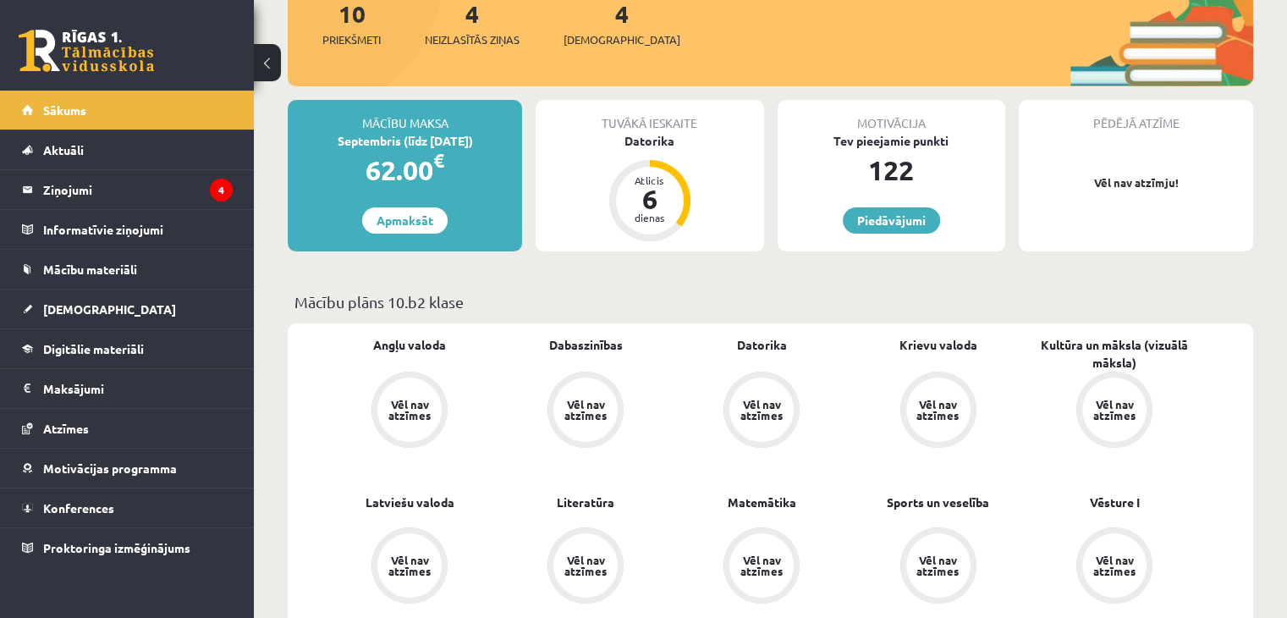
scroll to position [254, 0]
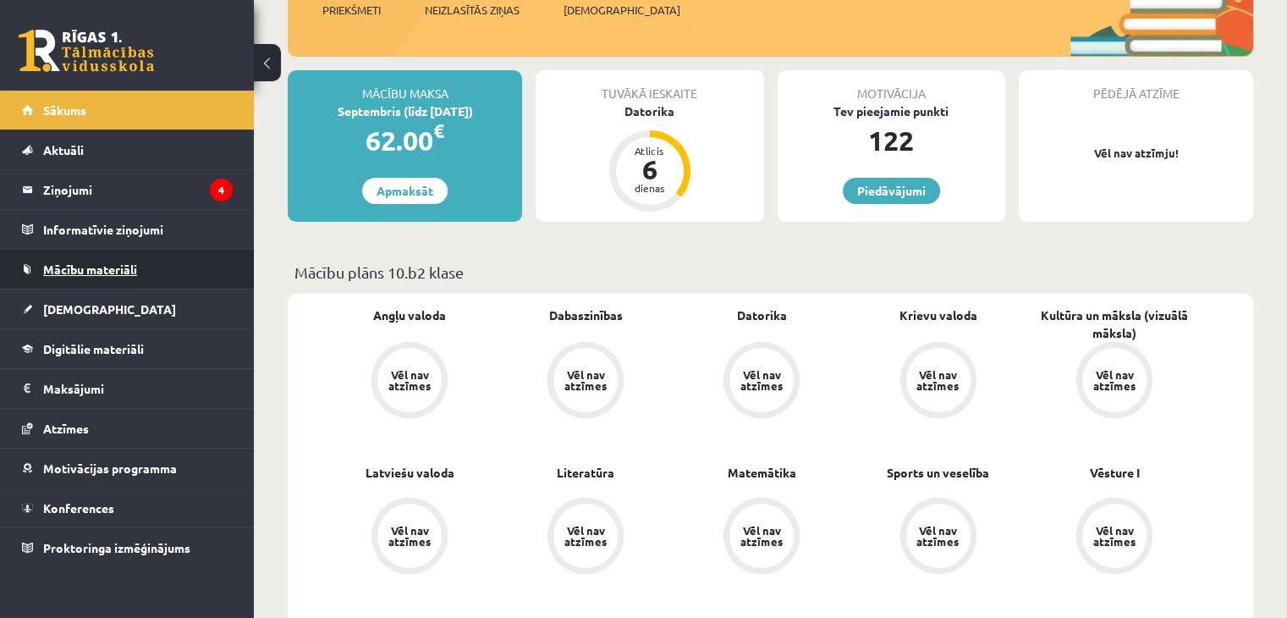
click at [92, 275] on link "Mācību materiāli" at bounding box center [127, 269] width 211 height 39
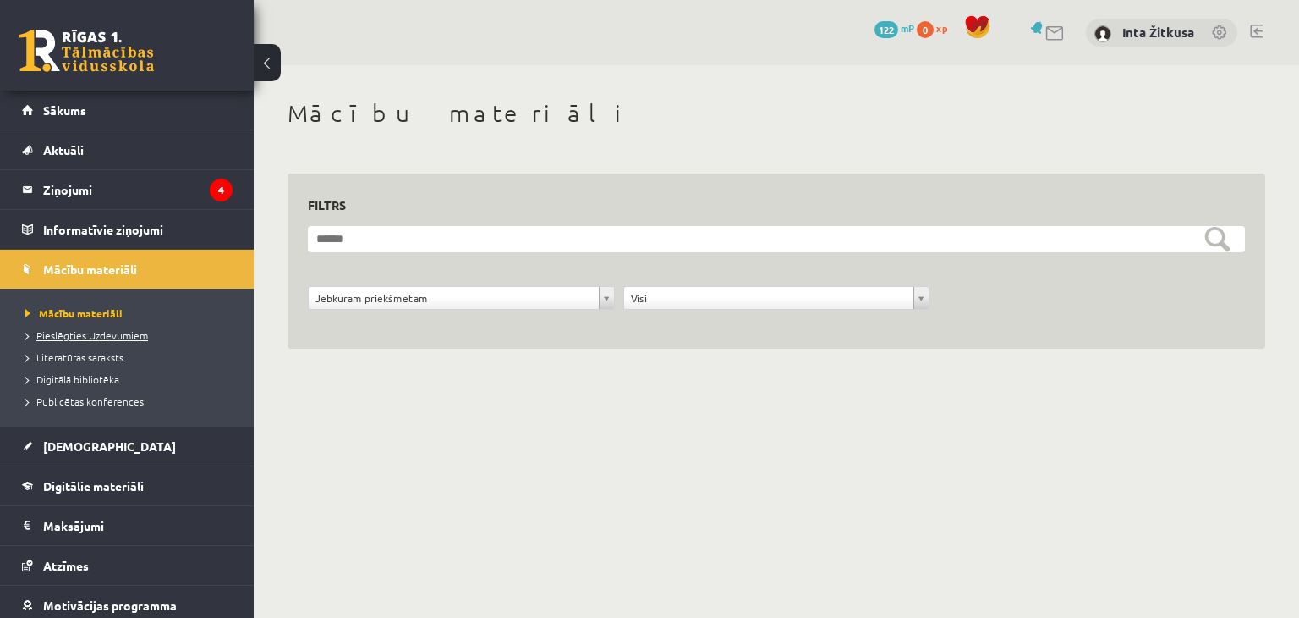
click at [106, 336] on span "Pieslēgties Uzdevumiem" at bounding box center [86, 335] width 123 height 14
click at [133, 199] on legend "Ziņojumi 4" at bounding box center [137, 189] width 189 height 39
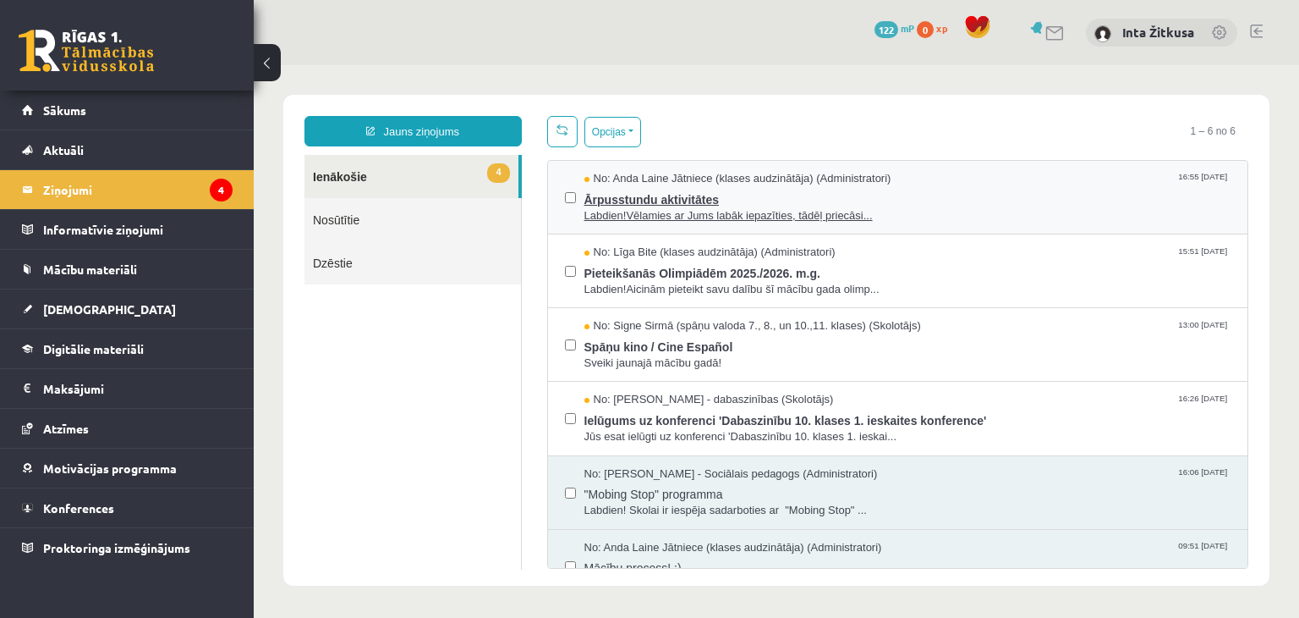
click at [603, 202] on span "Ārpusstundu aktivitātes" at bounding box center [908, 197] width 647 height 21
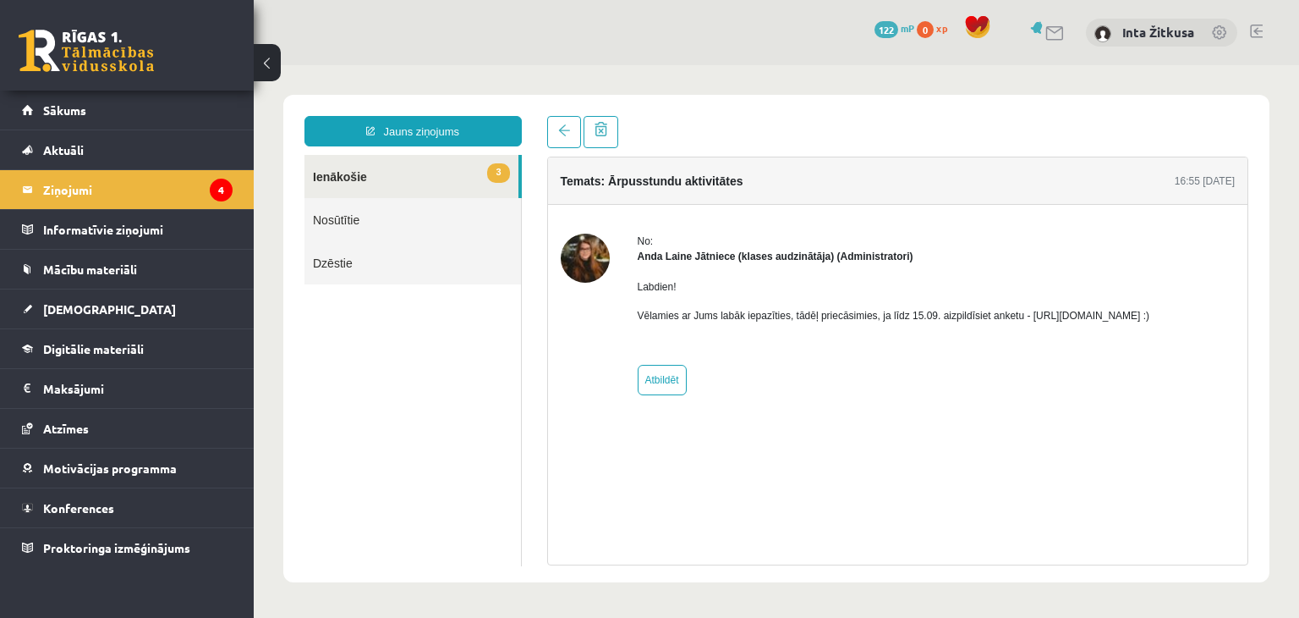
click at [1049, 319] on p "Vēlamies ar Jums labāk iepazīties, tādēļ priecāsimies, ja līdz 15.09. aizpildīs…" at bounding box center [894, 315] width 513 height 15
click at [679, 371] on link "Atbildēt" at bounding box center [662, 380] width 49 height 30
type input "**********"
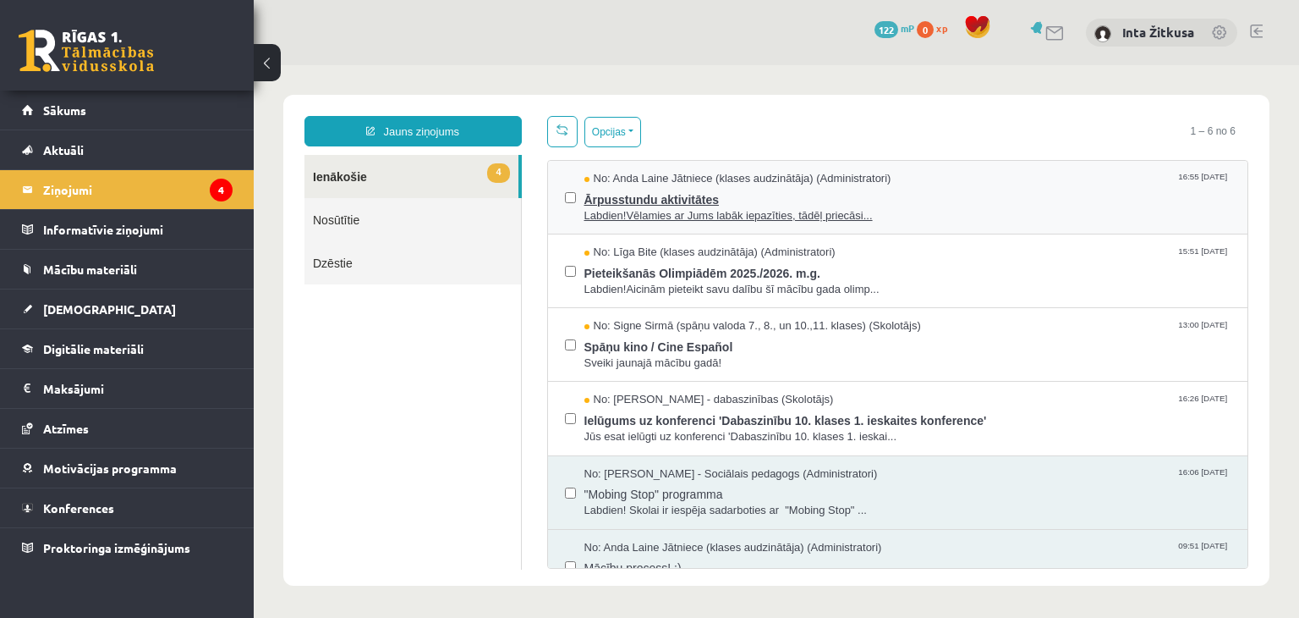
click at [629, 197] on span "Ārpusstundu aktivitātes" at bounding box center [908, 197] width 647 height 21
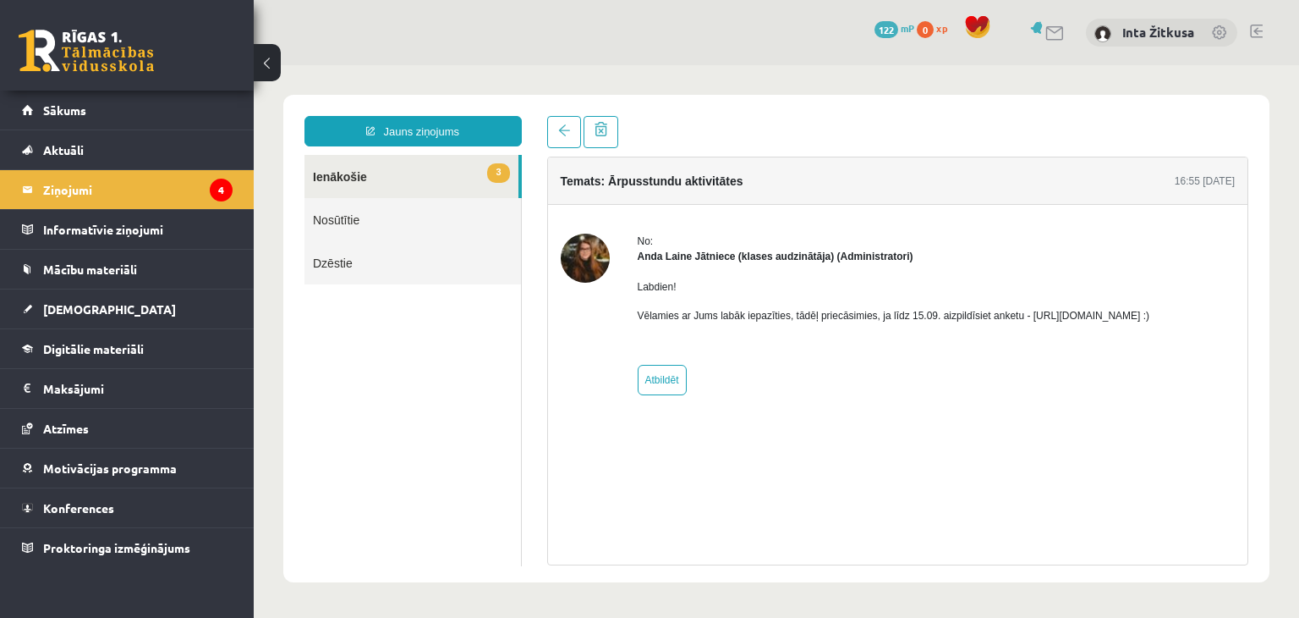
click at [1081, 316] on p "Vēlamies ar Jums labāk iepazīties, tādēļ priecāsimies, ja līdz 15.09. aizpildīs…" at bounding box center [894, 315] width 513 height 15
click at [402, 177] on link "3 Ienākošie" at bounding box center [412, 176] width 214 height 43
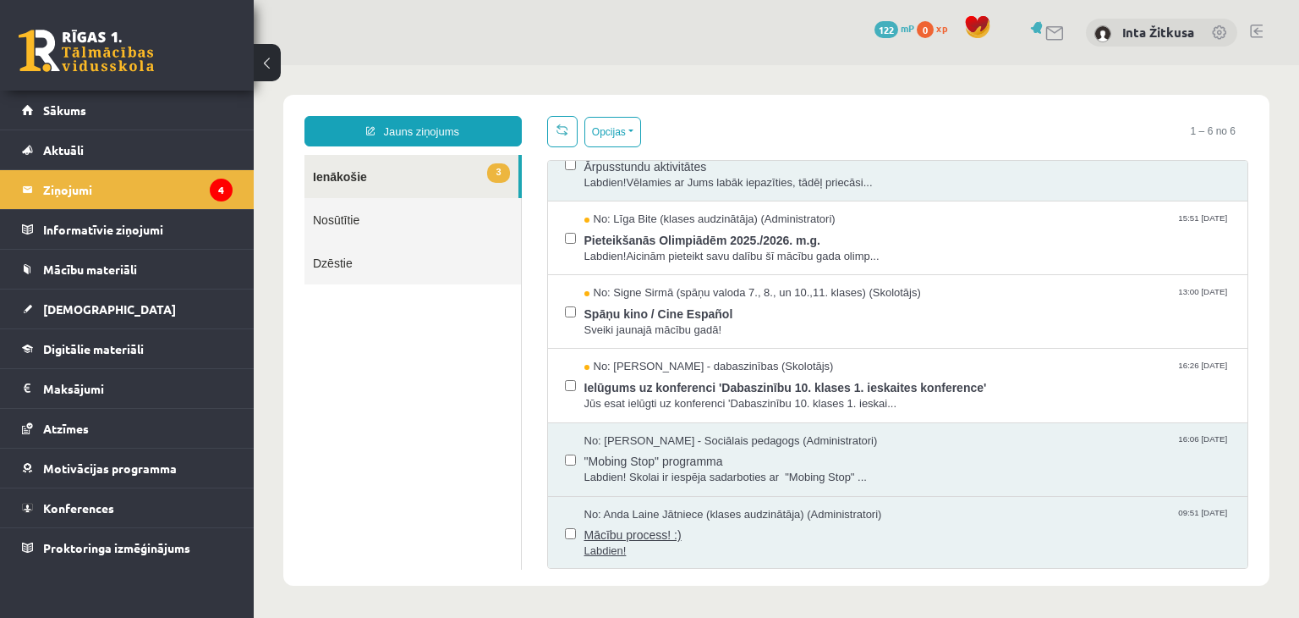
click at [604, 526] on span "Mācību process! :)" at bounding box center [908, 532] width 647 height 21
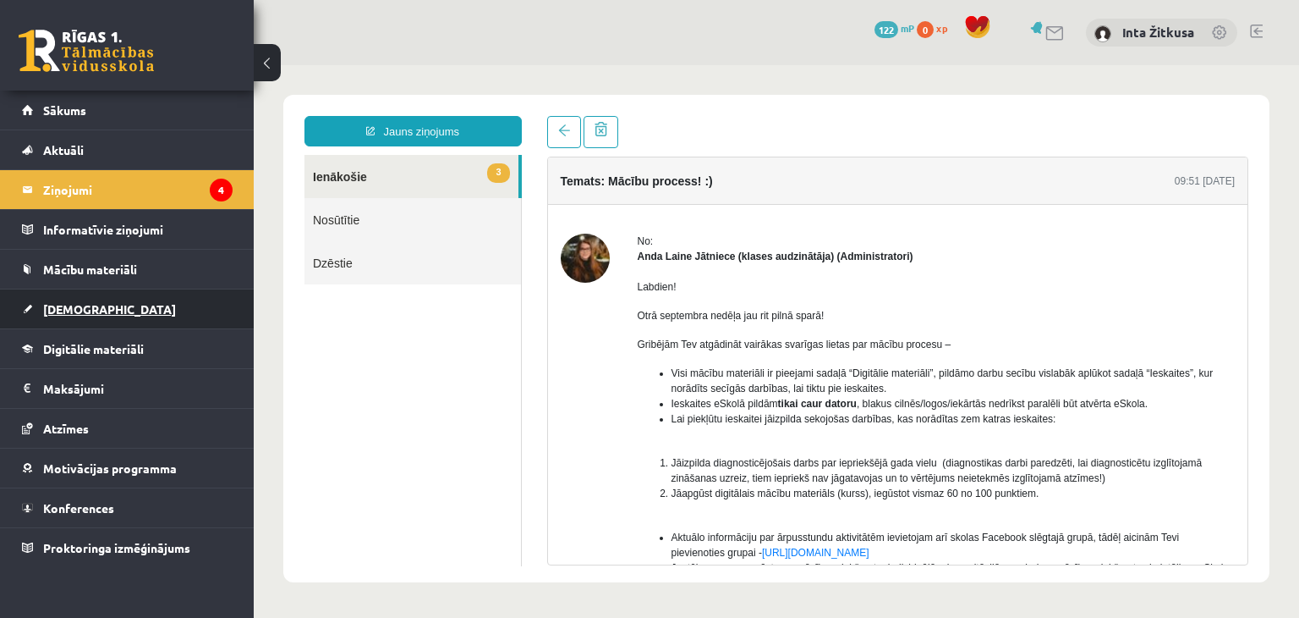
click at [108, 305] on link "[DEMOGRAPHIC_DATA]" at bounding box center [127, 308] width 211 height 39
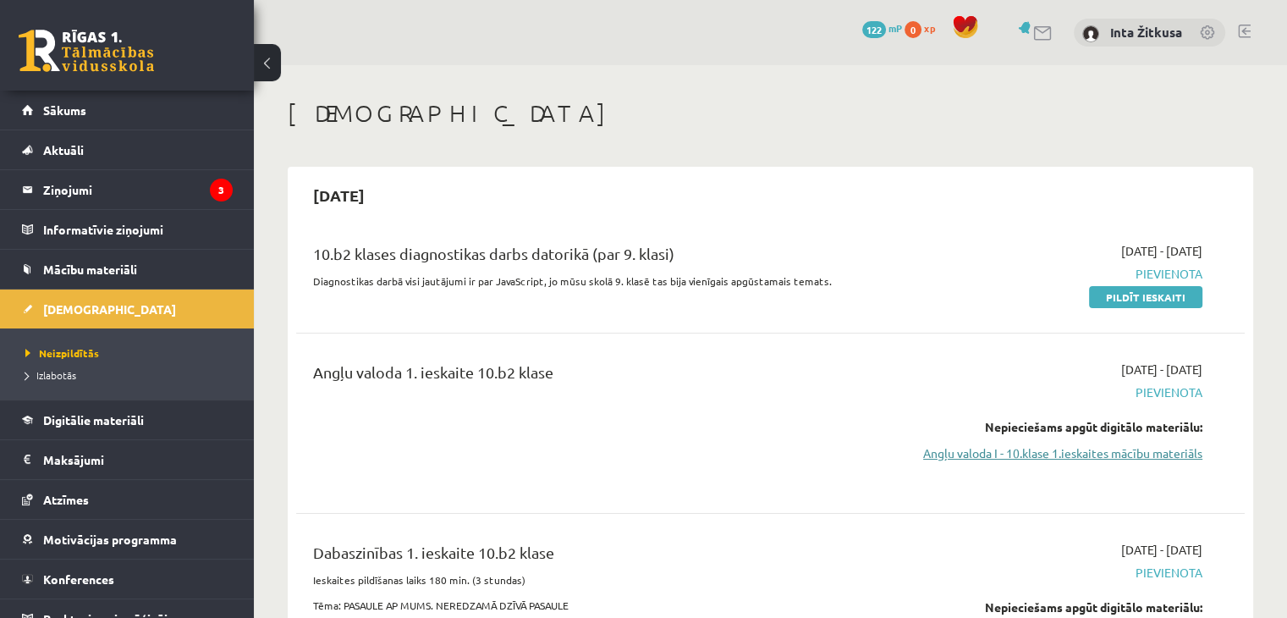
click at [1099, 455] on link "Angļu valoda I - 10.klase 1.ieskaites mācību materiāls" at bounding box center [1062, 453] width 279 height 18
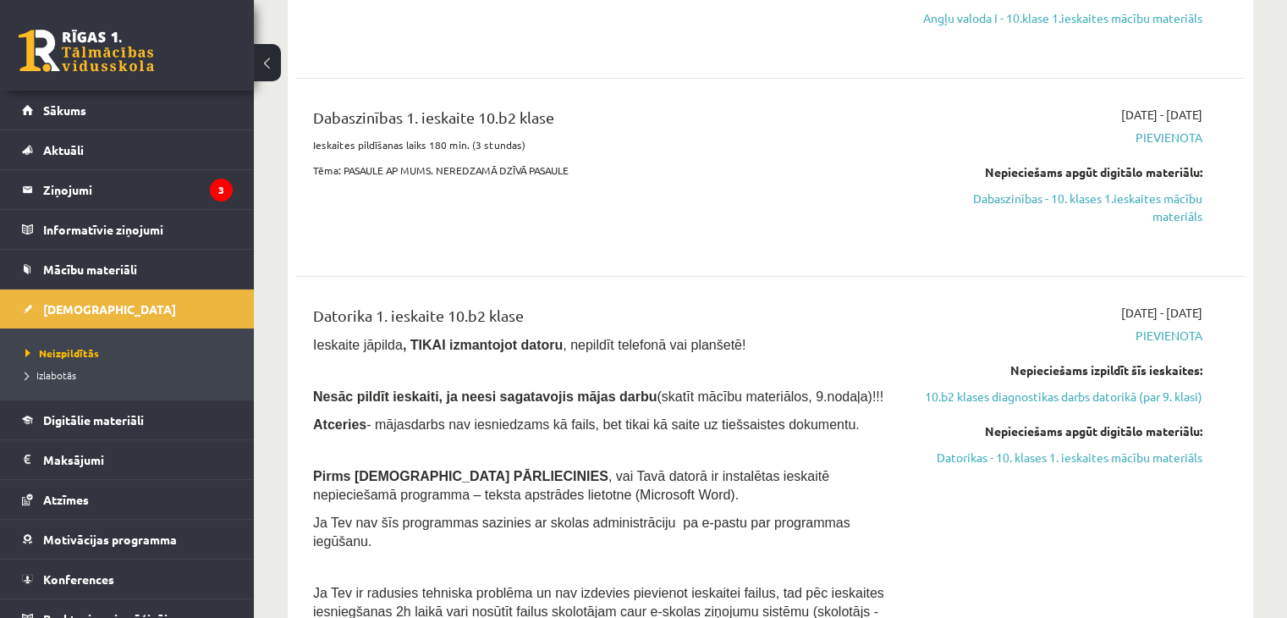
scroll to position [508, 0]
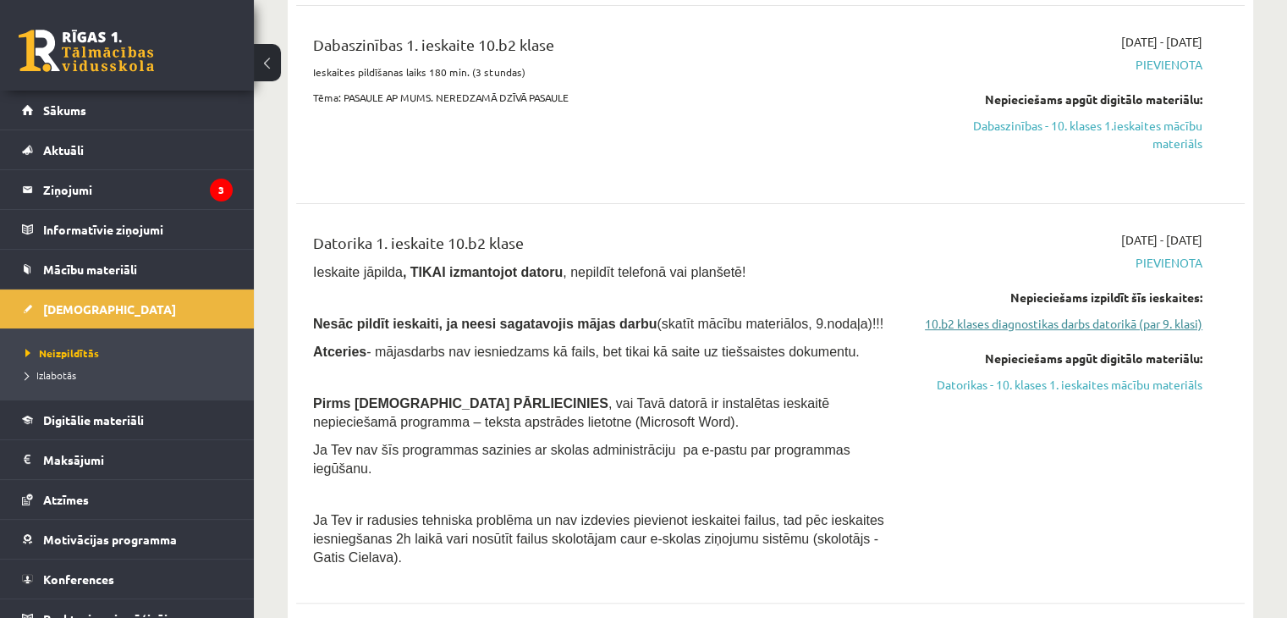
click at [1042, 332] on link "10.b2 klases diagnostikas darbs datorikā (par 9. klasi)" at bounding box center [1062, 324] width 279 height 18
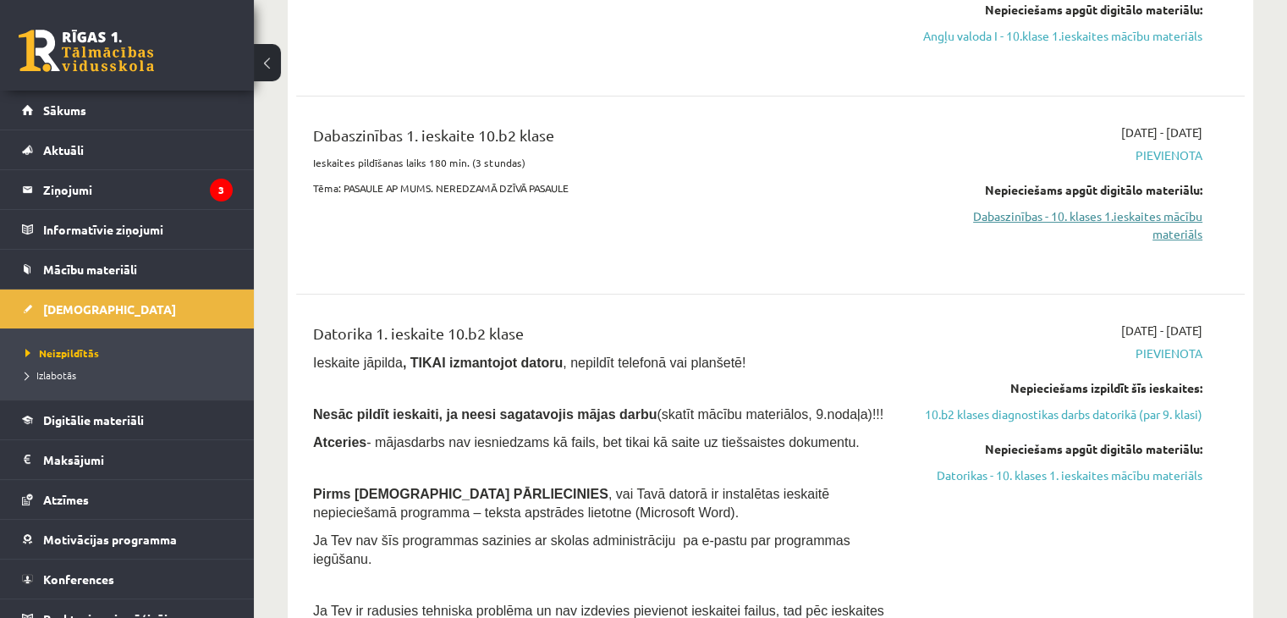
scroll to position [478, 0]
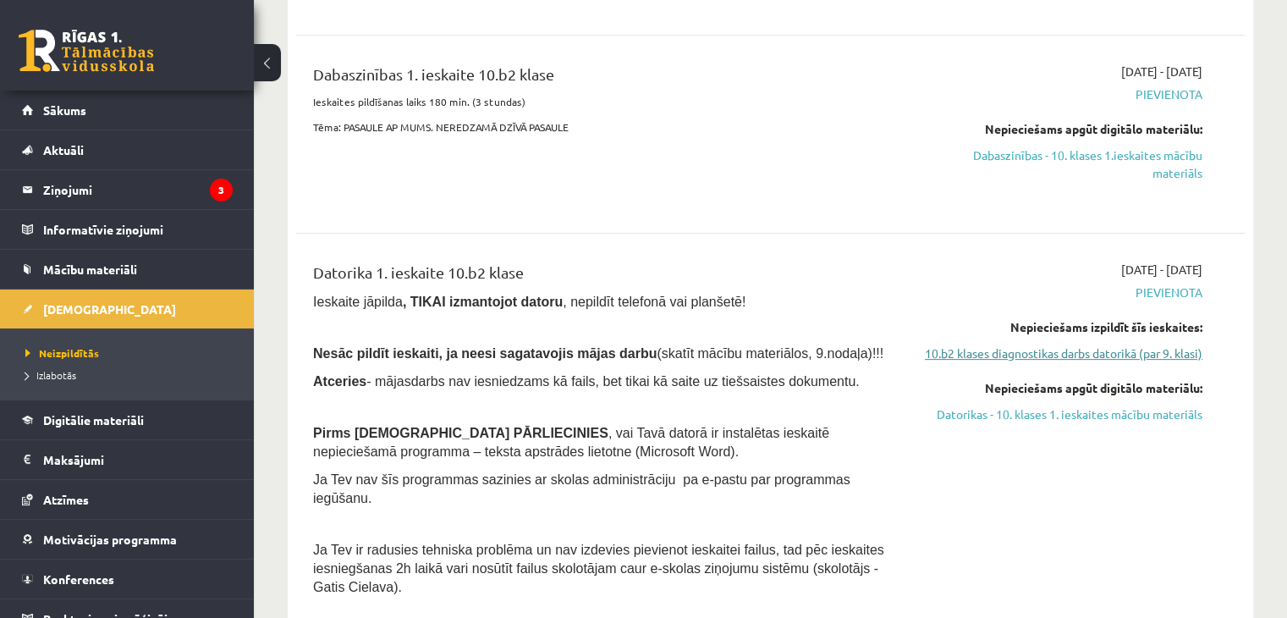
click at [1045, 362] on link "10.b2 klases diagnostikas darbs datorikā (par 9. klasi)" at bounding box center [1062, 353] width 279 height 18
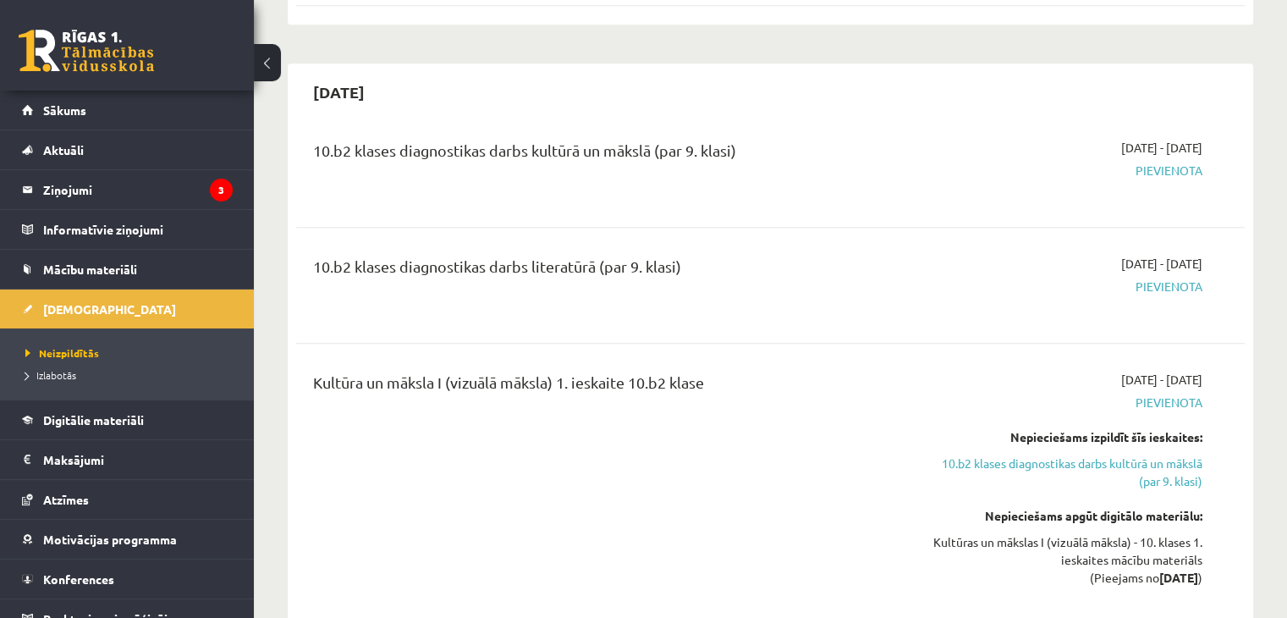
scroll to position [1239, 0]
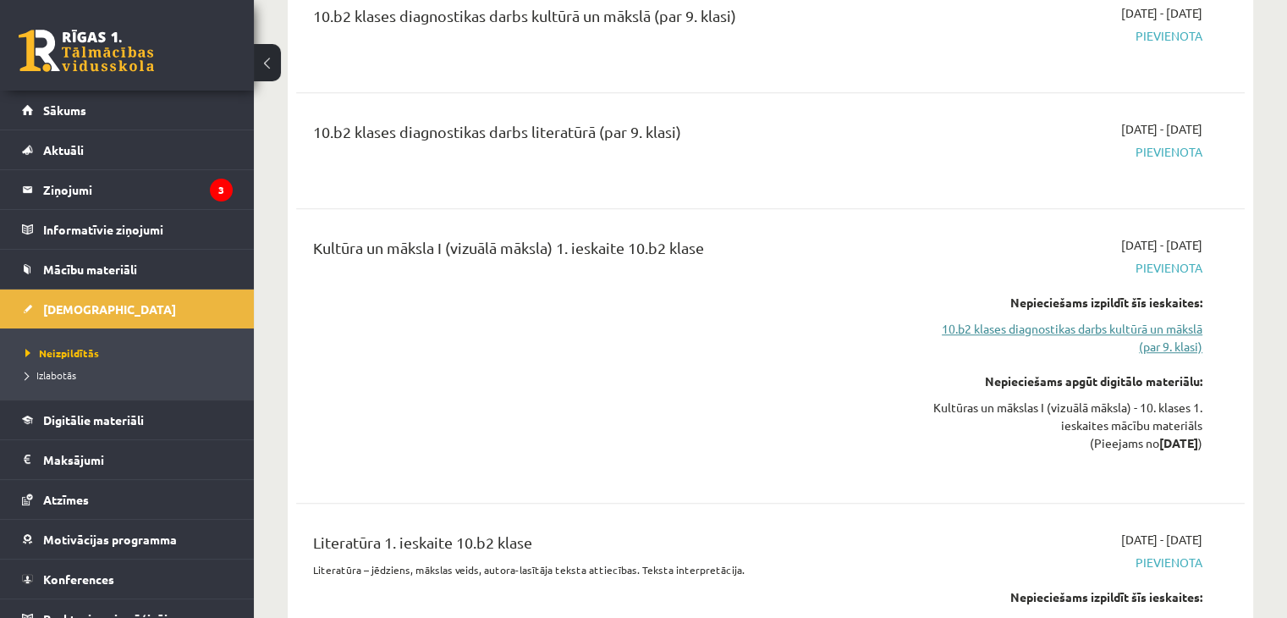
click at [1036, 325] on link "10.b2 klases diagnostikas darbs kultūrā un mākslā (par 9. klasi)" at bounding box center [1062, 338] width 279 height 36
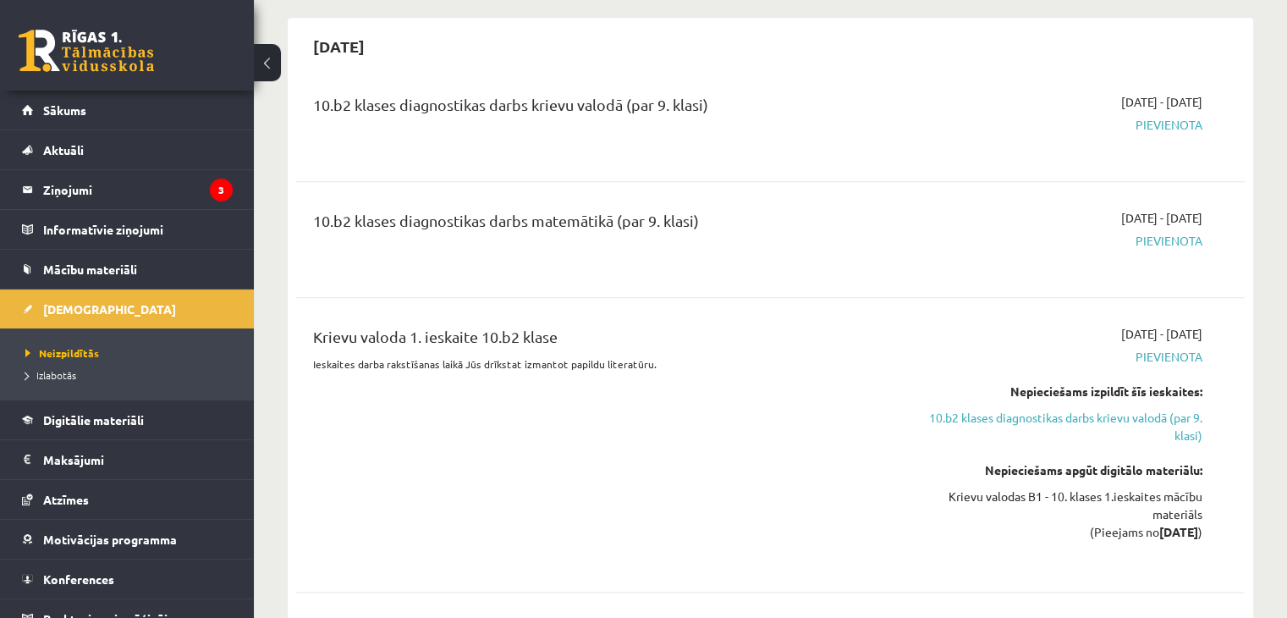
scroll to position [2071, 0]
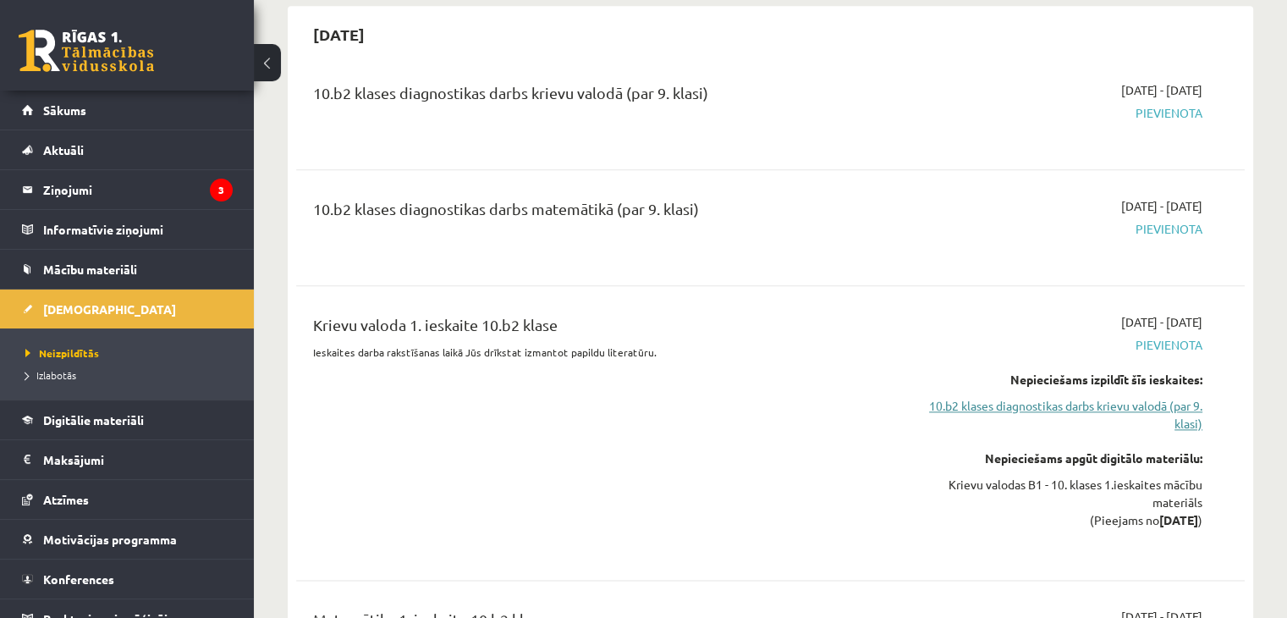
click at [1086, 403] on link "10.b2 klases diagnostikas darbs krievu valodā (par 9. klasi)" at bounding box center [1062, 415] width 279 height 36
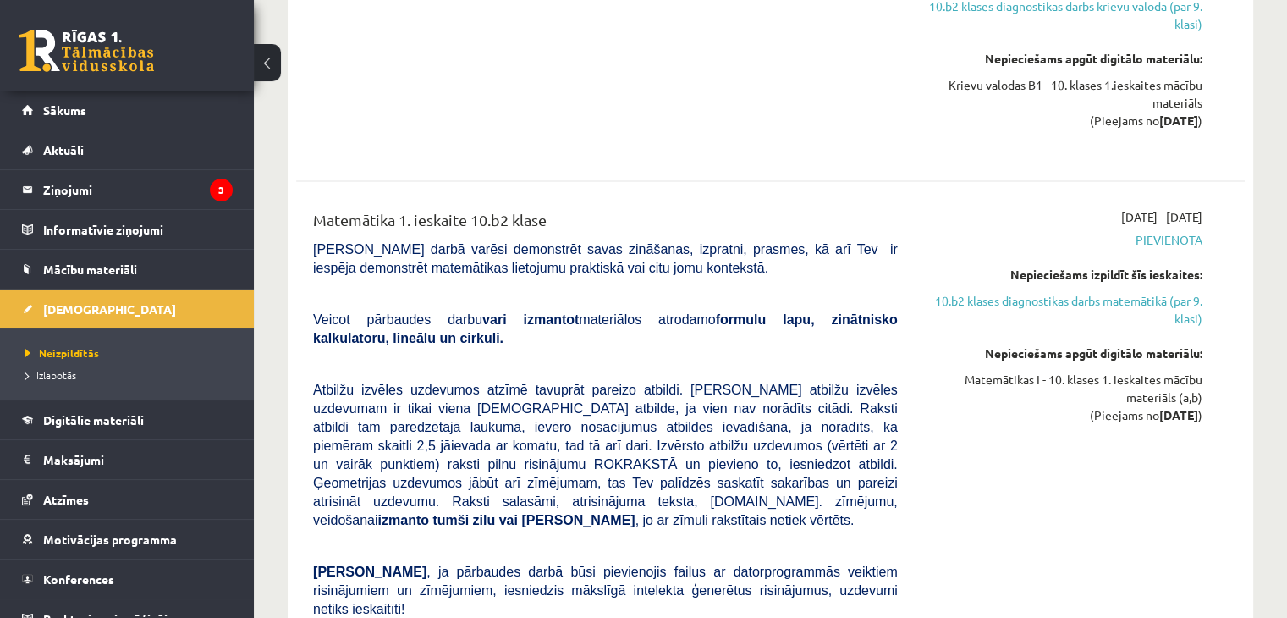
scroll to position [2555, 0]
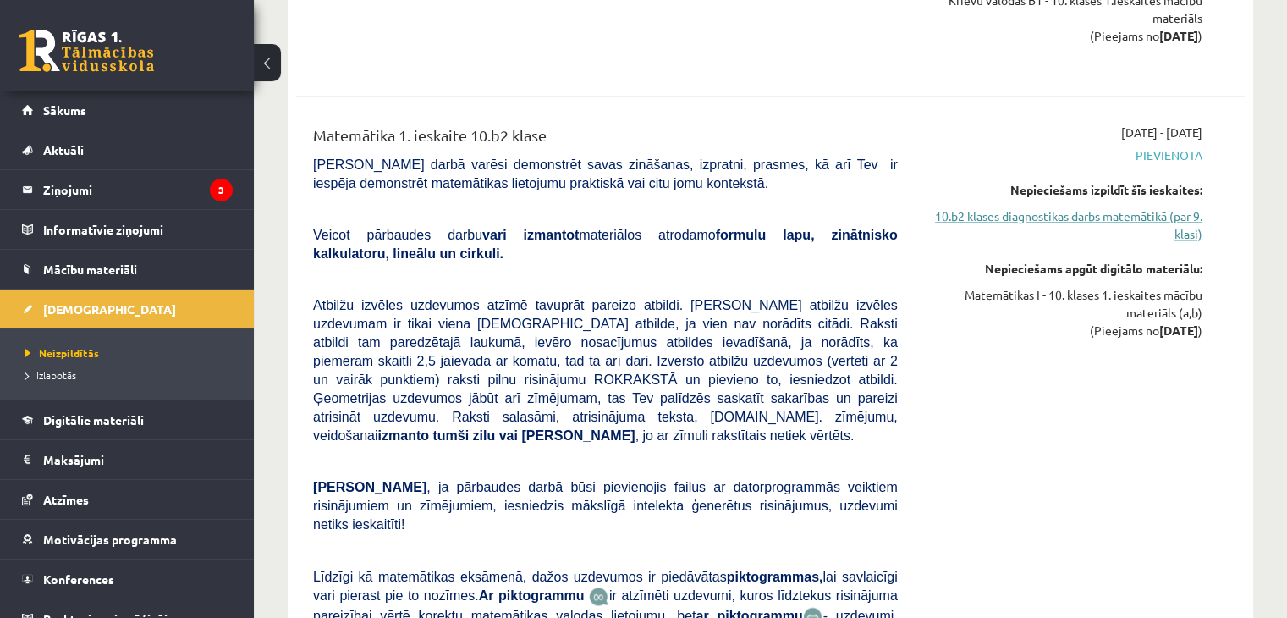
click at [1076, 215] on link "10.b2 klases diagnostikas darbs matemātikā (par 9. klasi)" at bounding box center [1062, 225] width 279 height 36
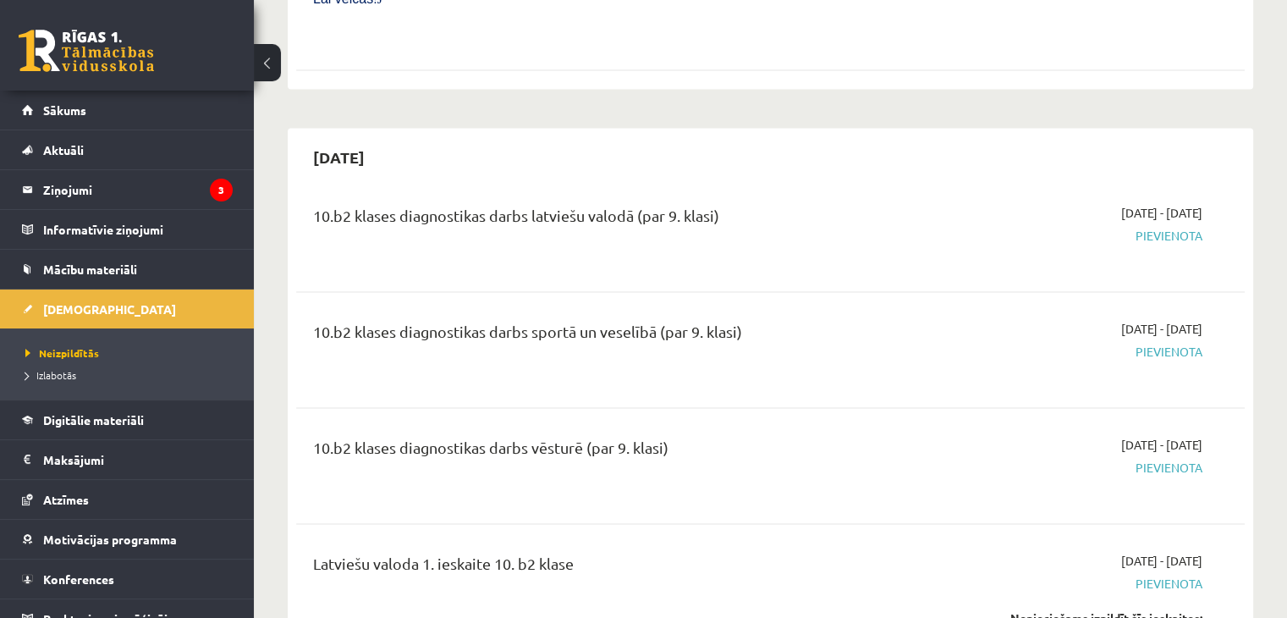
scroll to position [3516, 0]
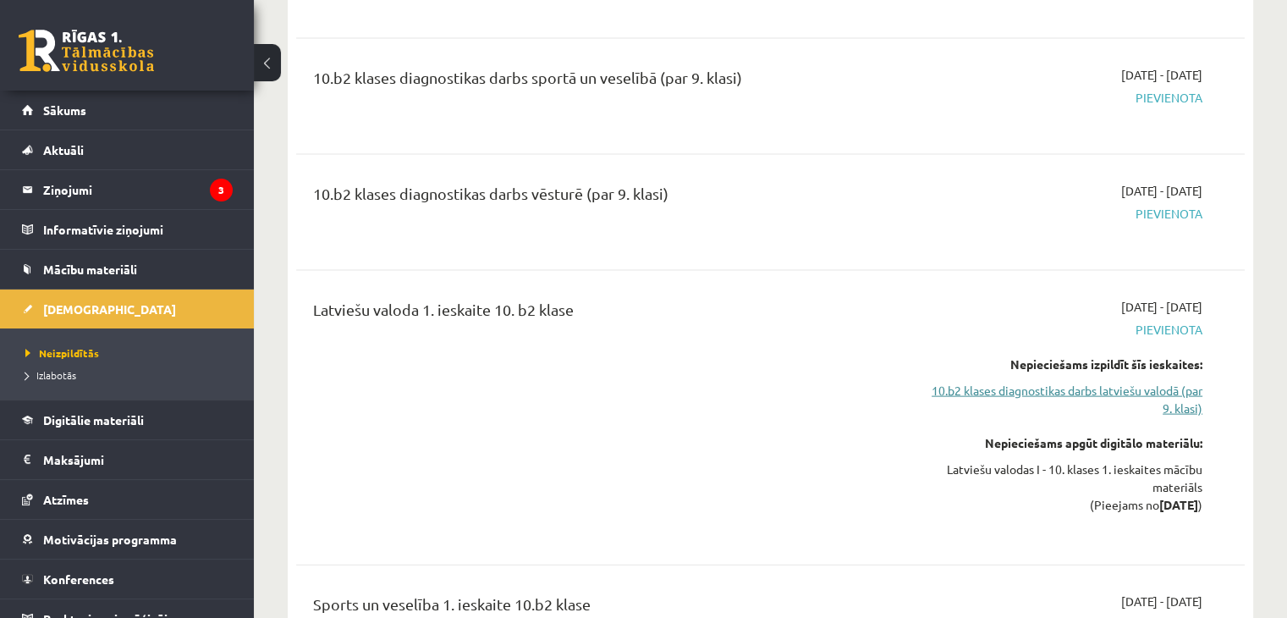
click at [1073, 381] on link "10.b2 klases diagnostikas darbs latviešu valodā (par 9. klasi)" at bounding box center [1062, 399] width 279 height 36
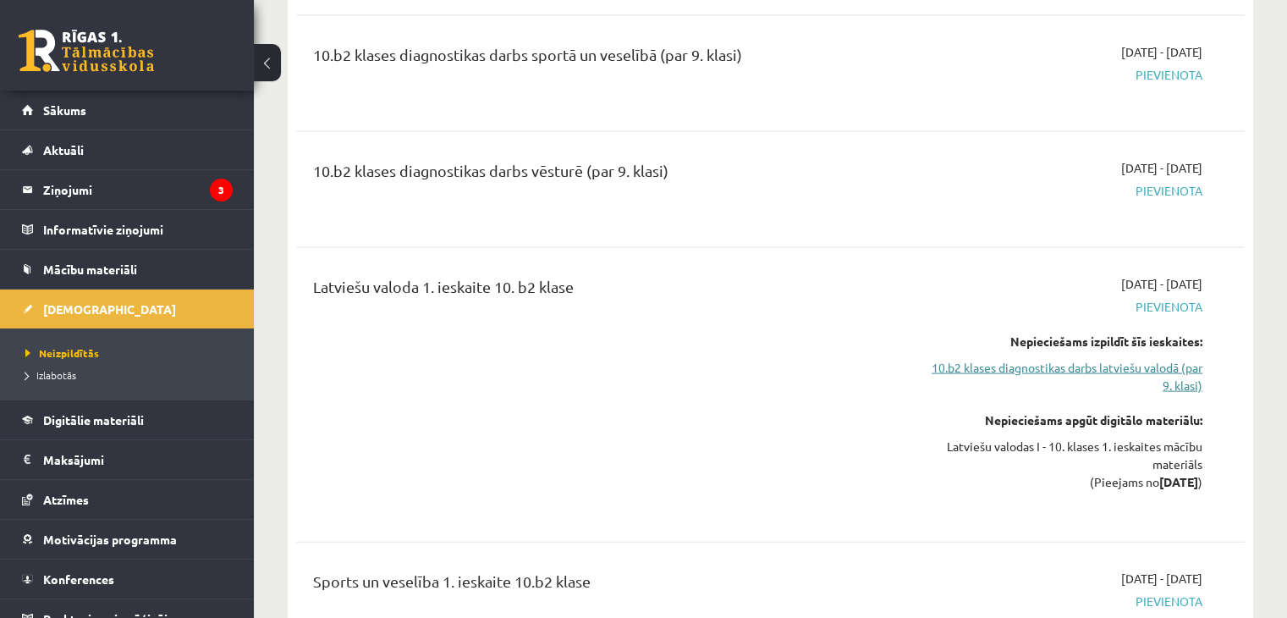
scroll to position [3559, 0]
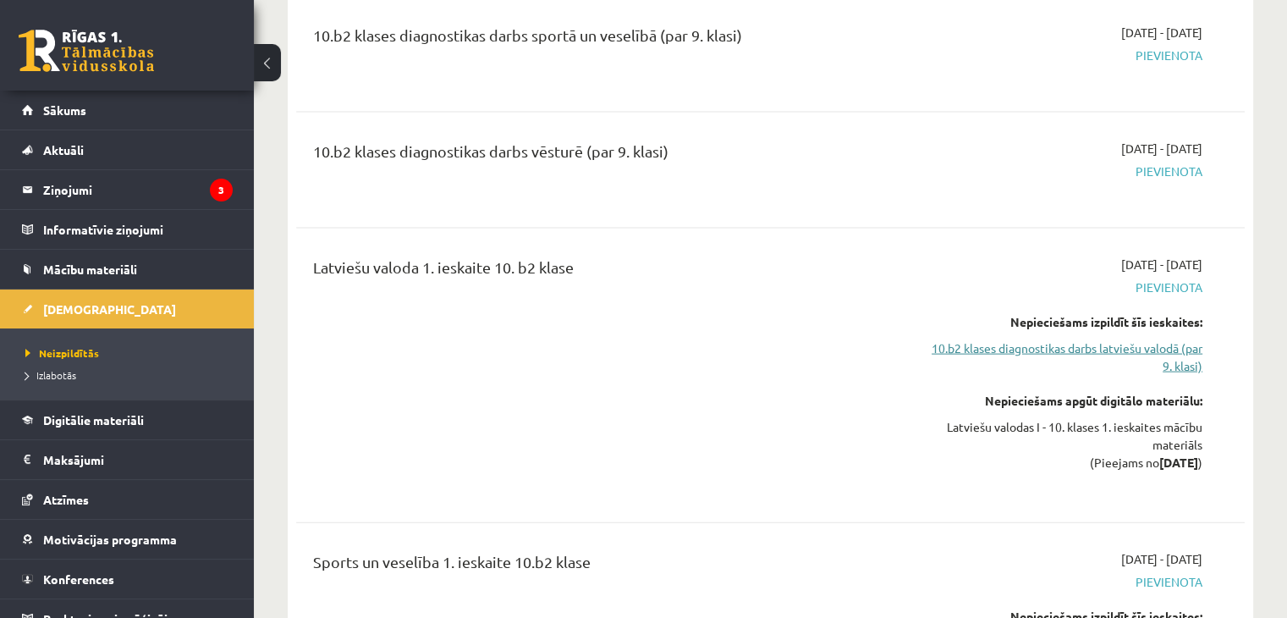
click at [1066, 339] on link "10.b2 klases diagnostikas darbs latviešu valodā (par 9. klasi)" at bounding box center [1062, 357] width 279 height 36
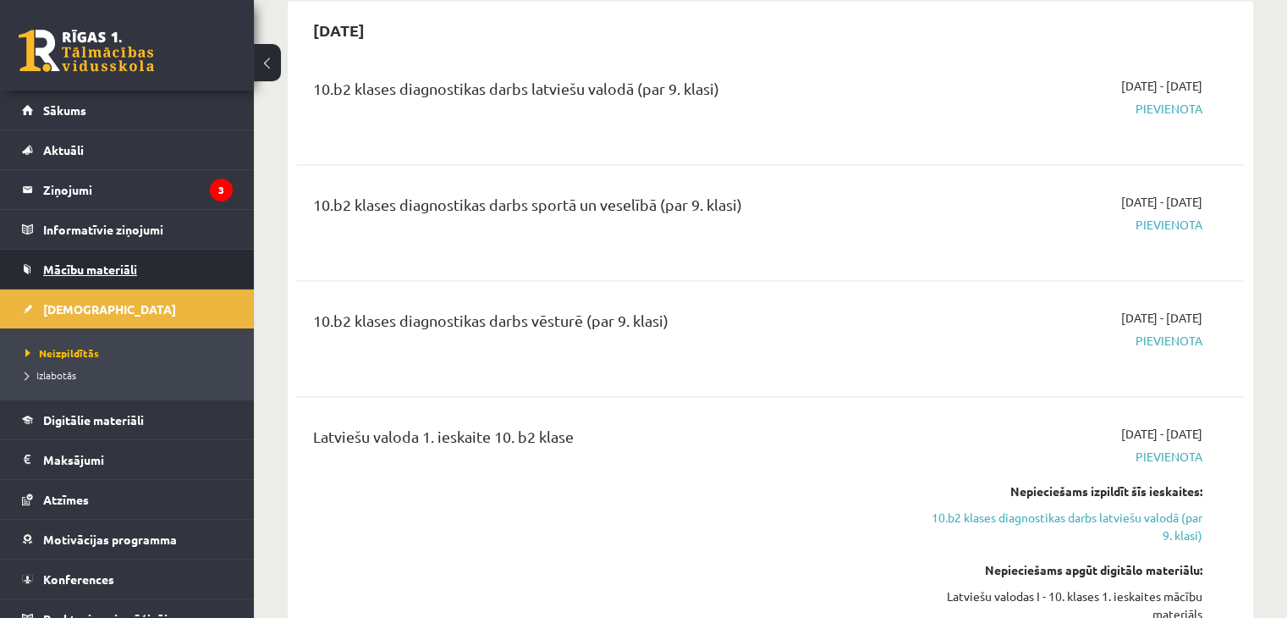
click at [102, 263] on span "Mācību materiāli" at bounding box center [90, 268] width 94 height 15
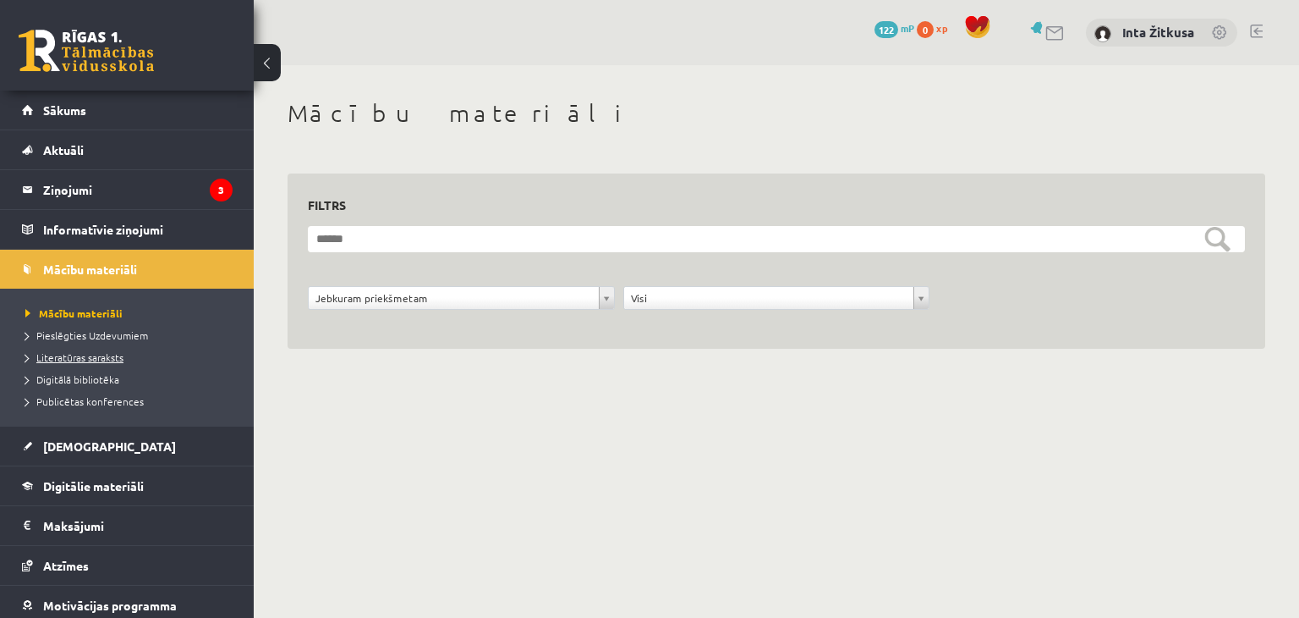
click at [89, 353] on span "Literatūras saraksts" at bounding box center [74, 357] width 98 height 14
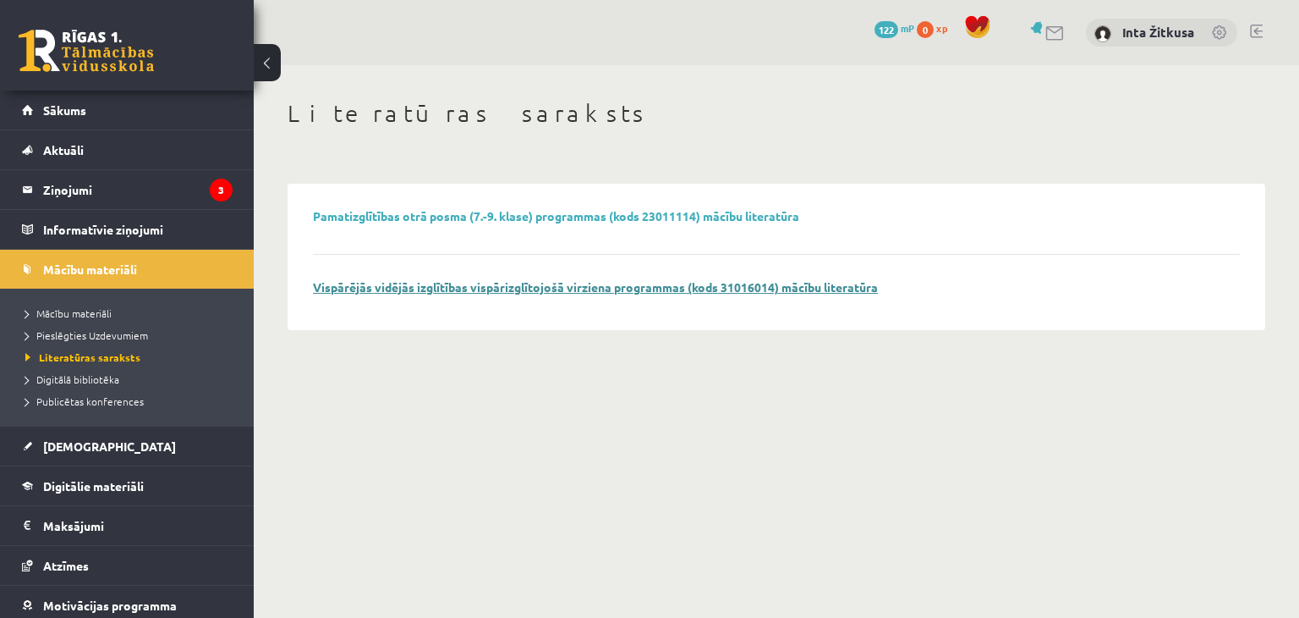
click at [457, 285] on link "Vispārējās vidējās izglītības vispārizglītojošā virziena programmas (kods 31016…" at bounding box center [595, 286] width 565 height 15
click at [108, 380] on span "Digitālā bibliotēka" at bounding box center [72, 379] width 94 height 14
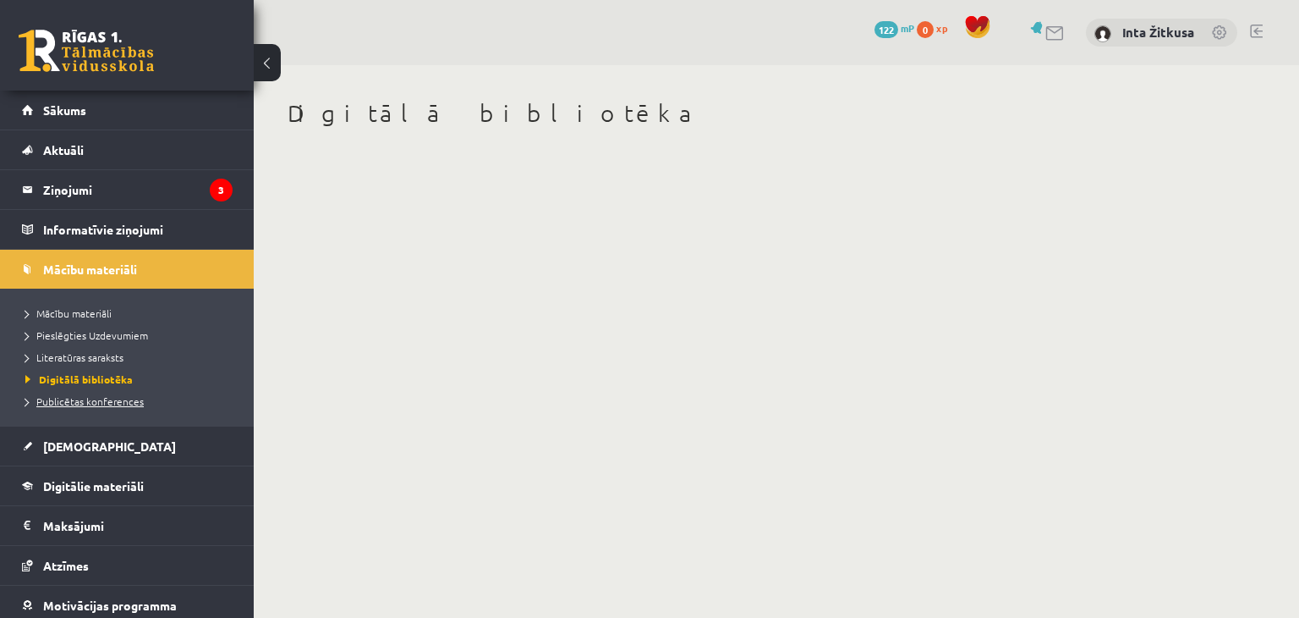
click at [90, 396] on span "Publicētas konferences" at bounding box center [84, 401] width 118 height 14
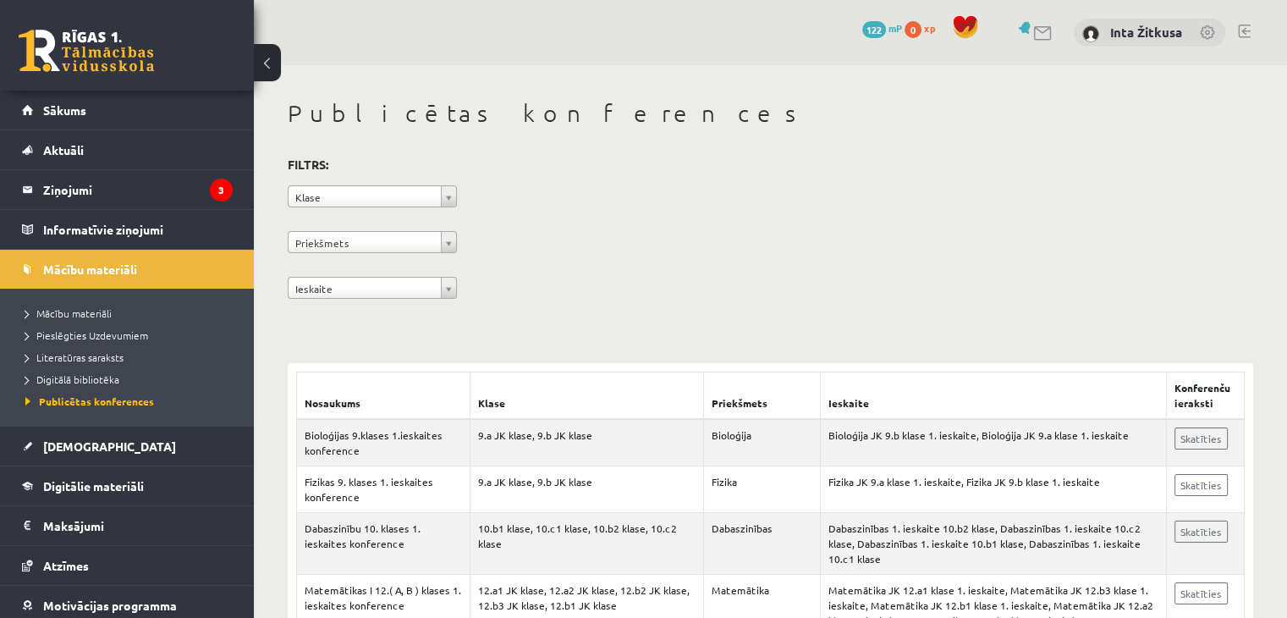
click at [1241, 26] on link at bounding box center [1244, 32] width 13 height 14
